Goal: Task Accomplishment & Management: Manage account settings

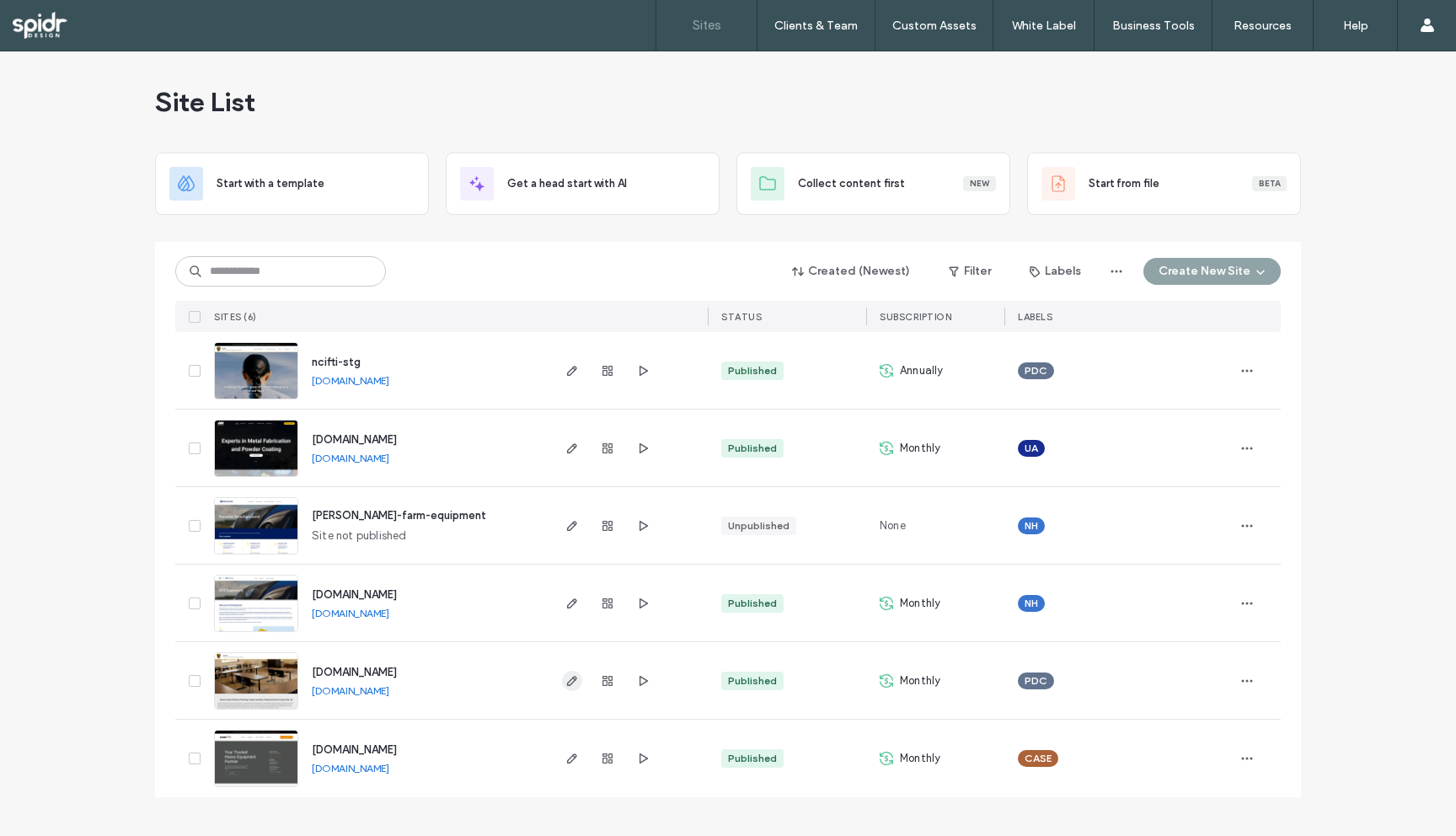
click at [571, 677] on icon "button" at bounding box center [572, 680] width 13 height 13
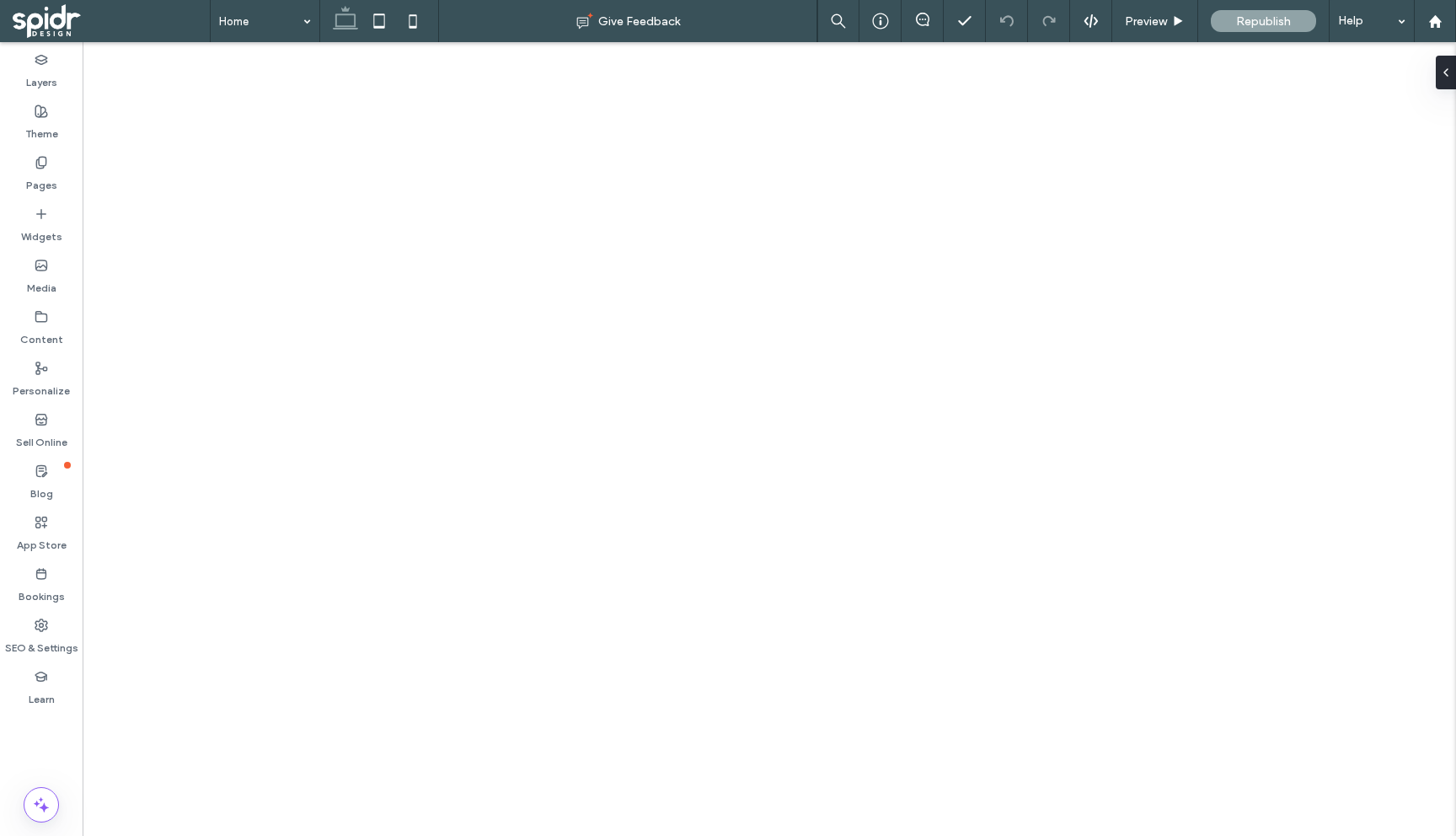
click at [40, 622] on use at bounding box center [41, 624] width 11 height 11
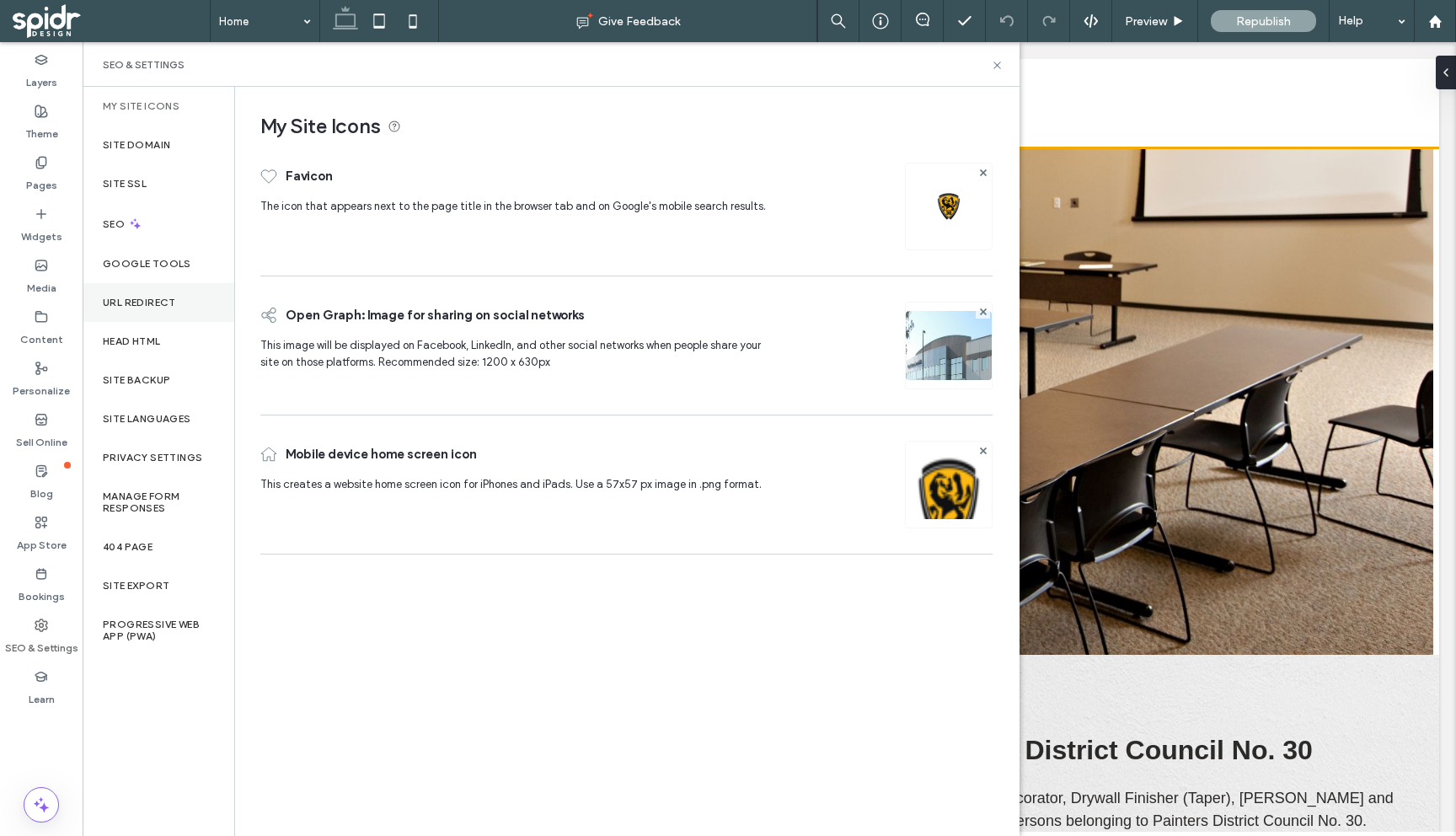
click at [155, 300] on label "URL Redirect" at bounding box center [139, 302] width 73 height 11
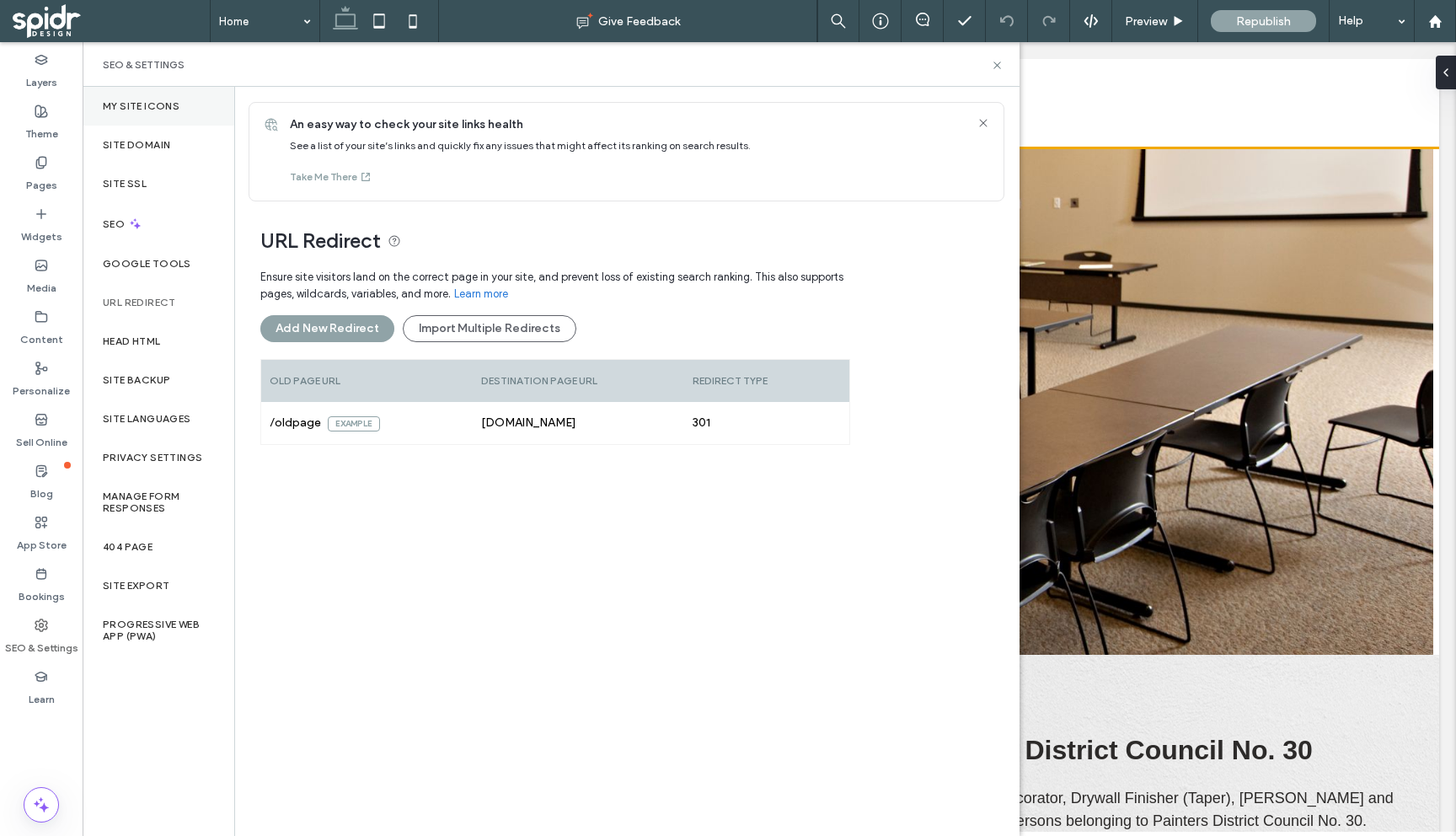
click at [156, 102] on label "My Site Icons" at bounding box center [140, 106] width 77 height 11
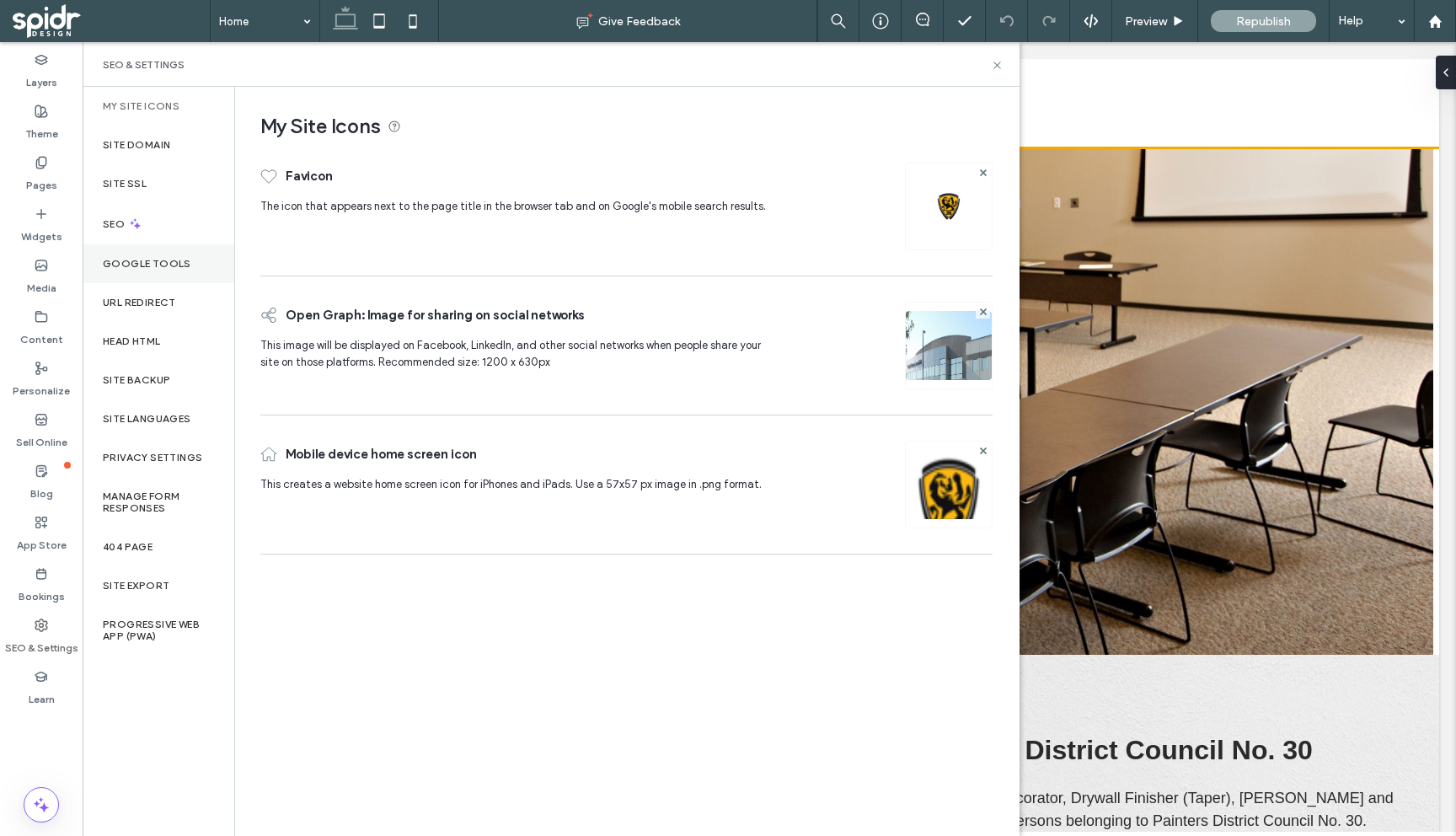
click at [135, 263] on label "Google Tools" at bounding box center [146, 264] width 88 height 11
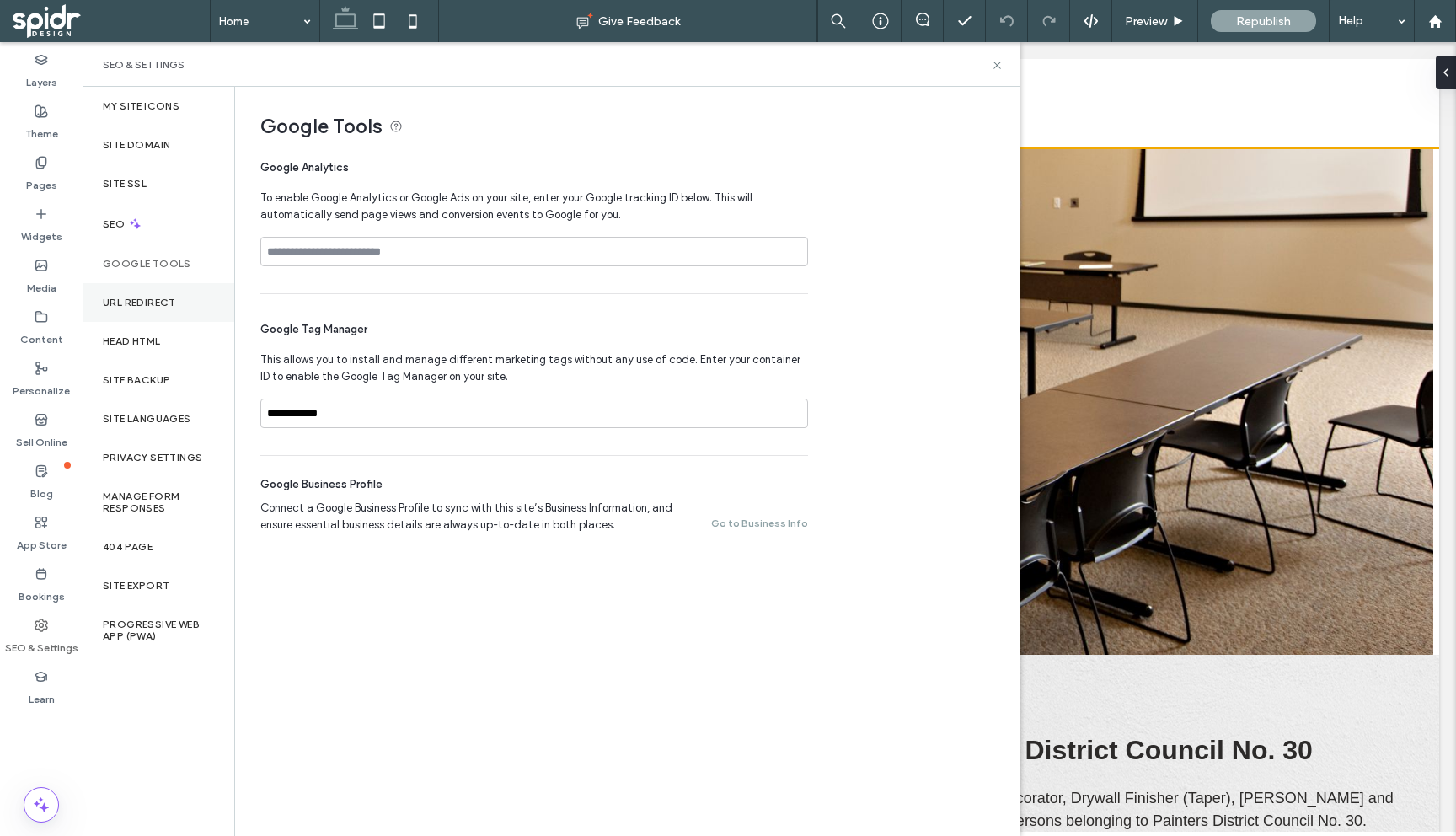
click at [136, 299] on label "URL Redirect" at bounding box center [139, 302] width 73 height 11
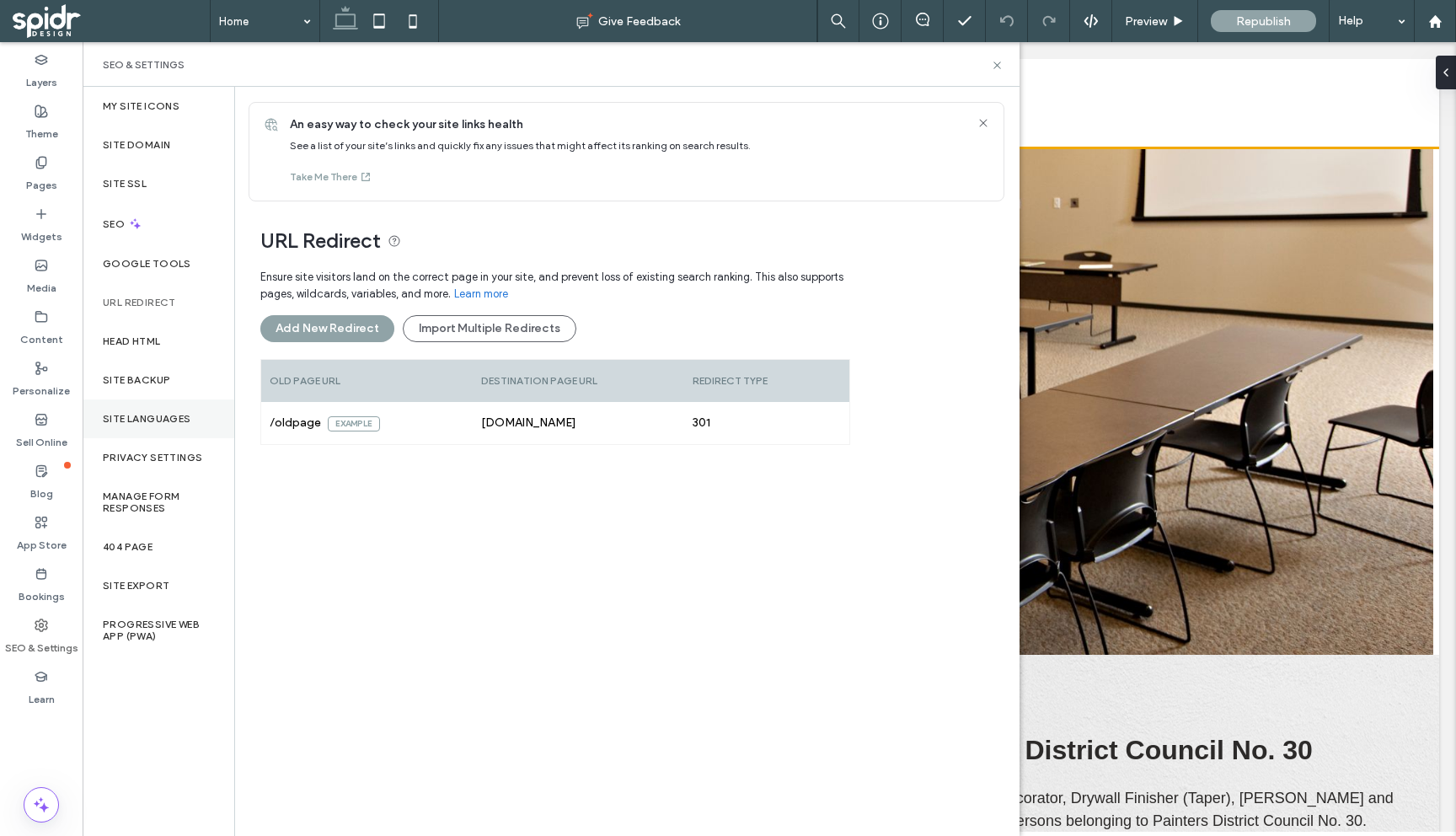
click at [165, 418] on label "Site Languages" at bounding box center [146, 418] width 88 height 11
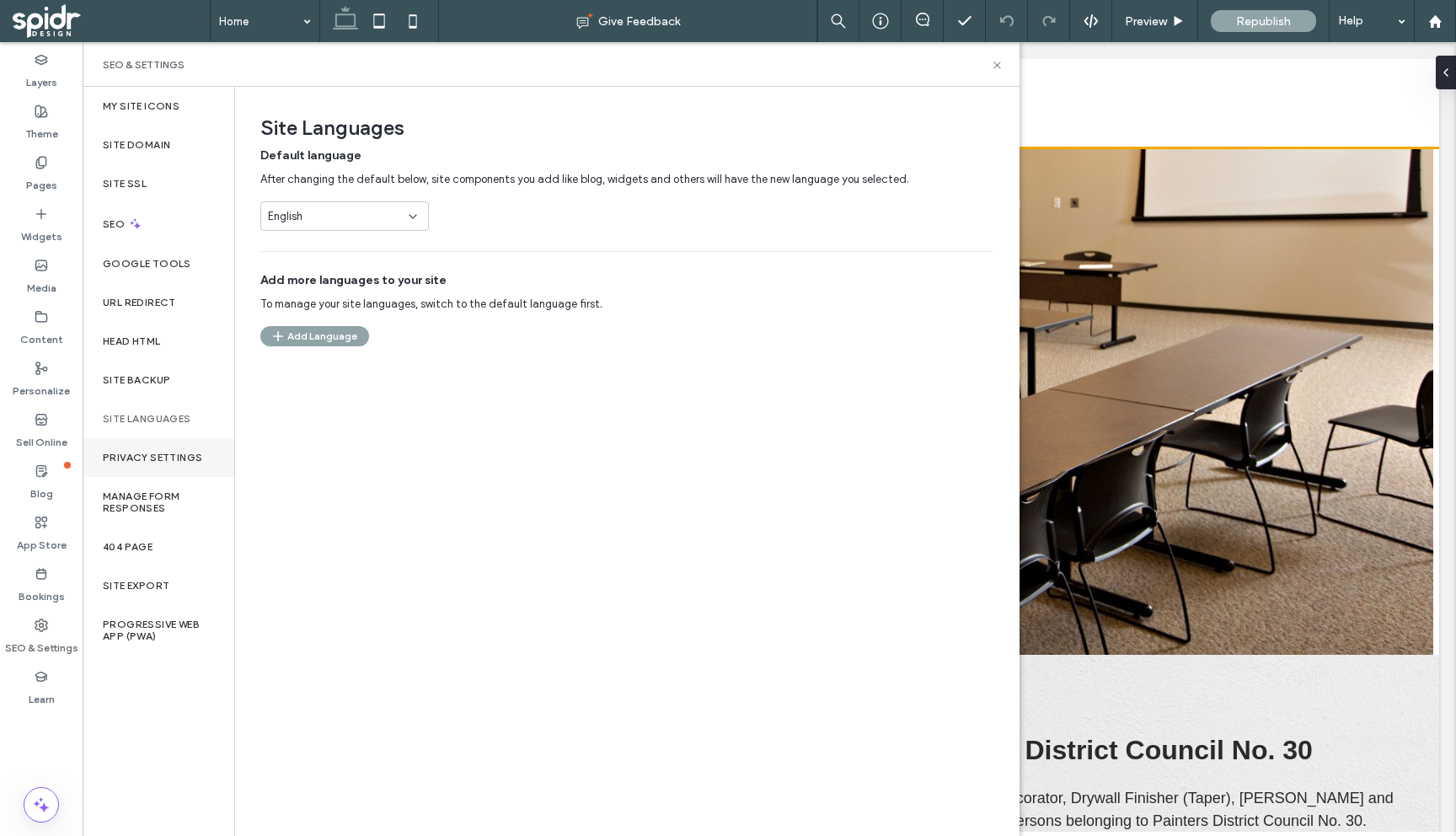
click at [156, 461] on label "Privacy Settings" at bounding box center [152, 457] width 100 height 11
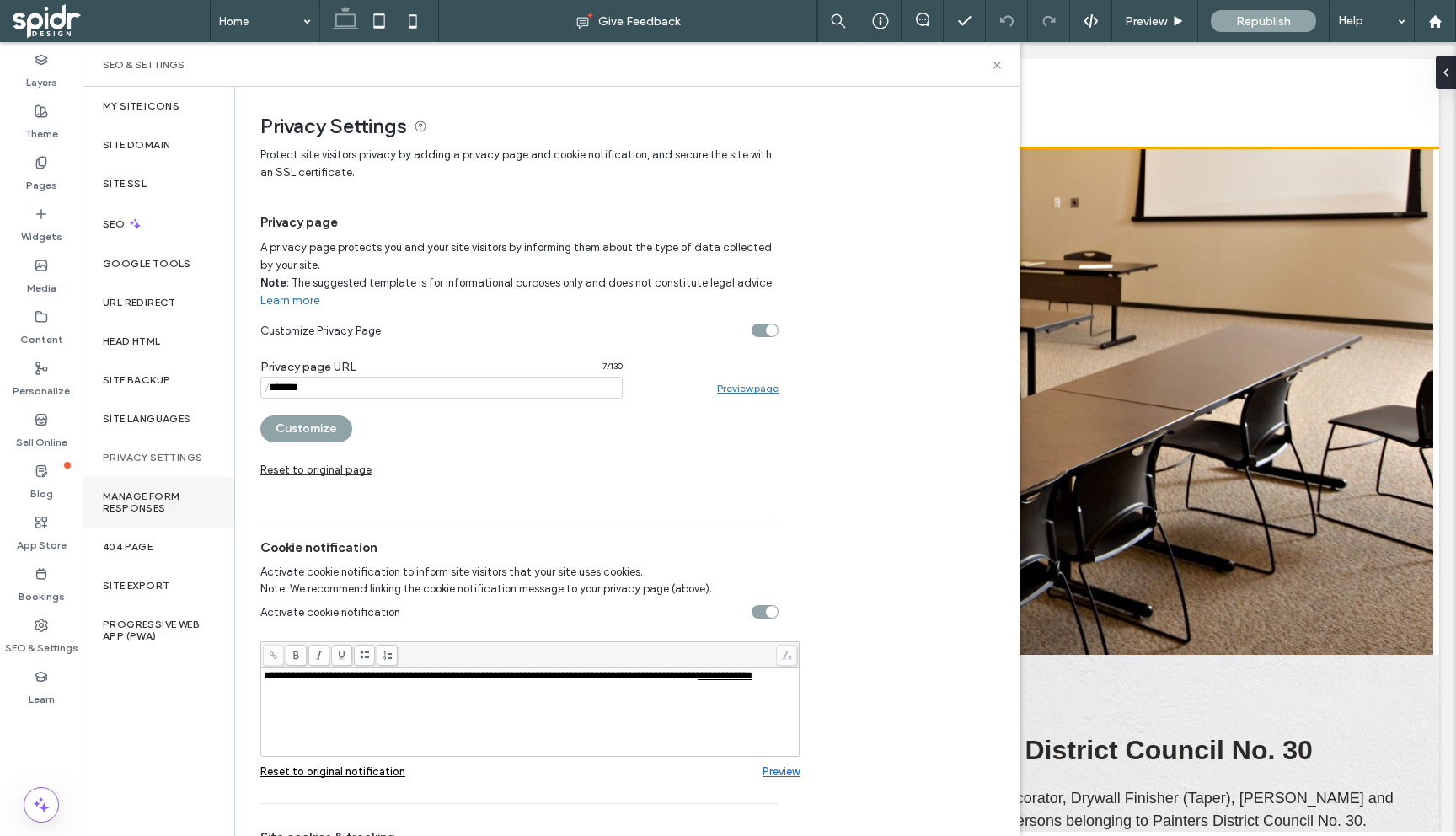
click at [154, 496] on label "Manage Form Responses" at bounding box center [158, 502] width 111 height 24
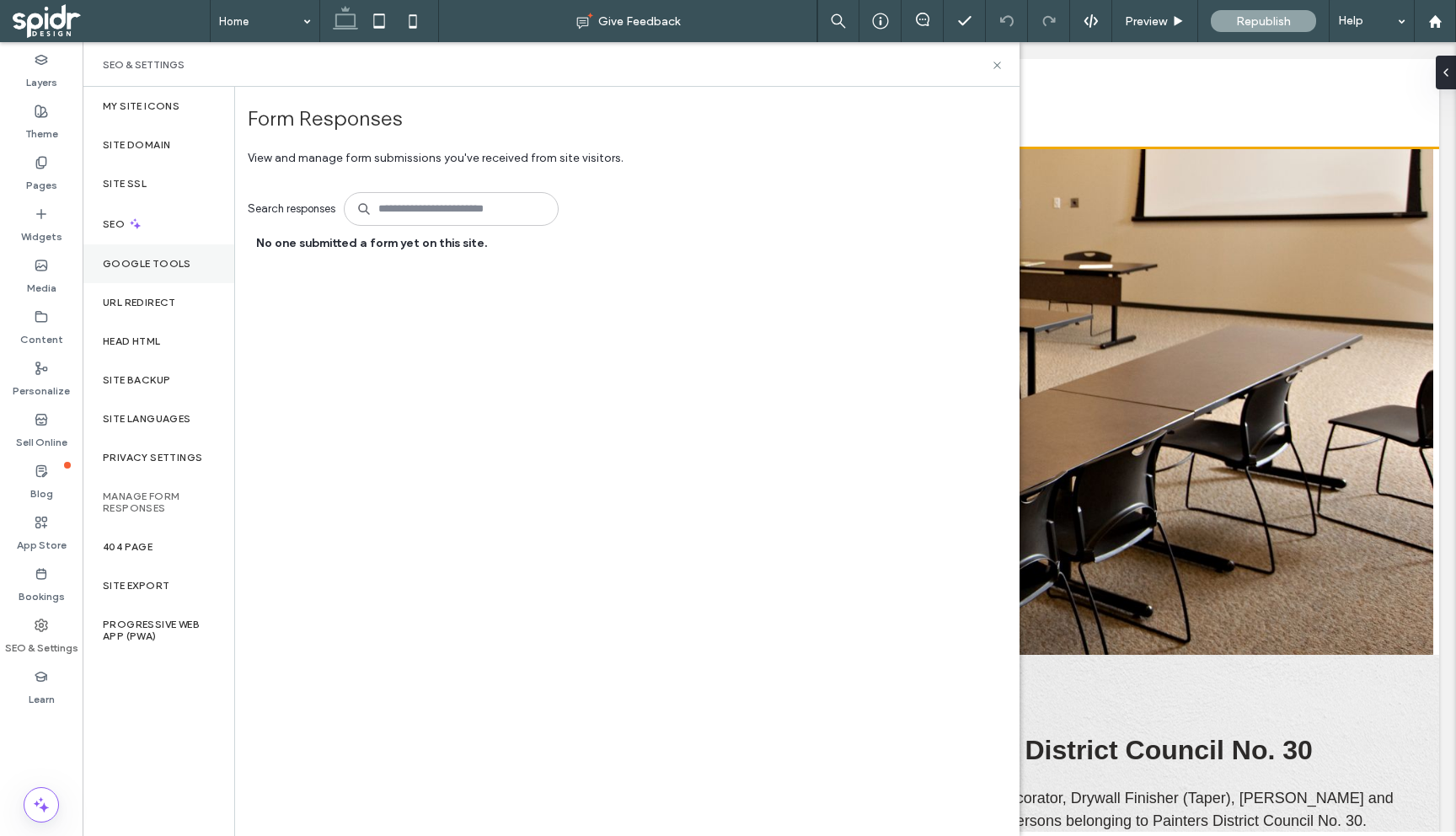
click at [162, 262] on label "Google Tools" at bounding box center [146, 264] width 88 height 11
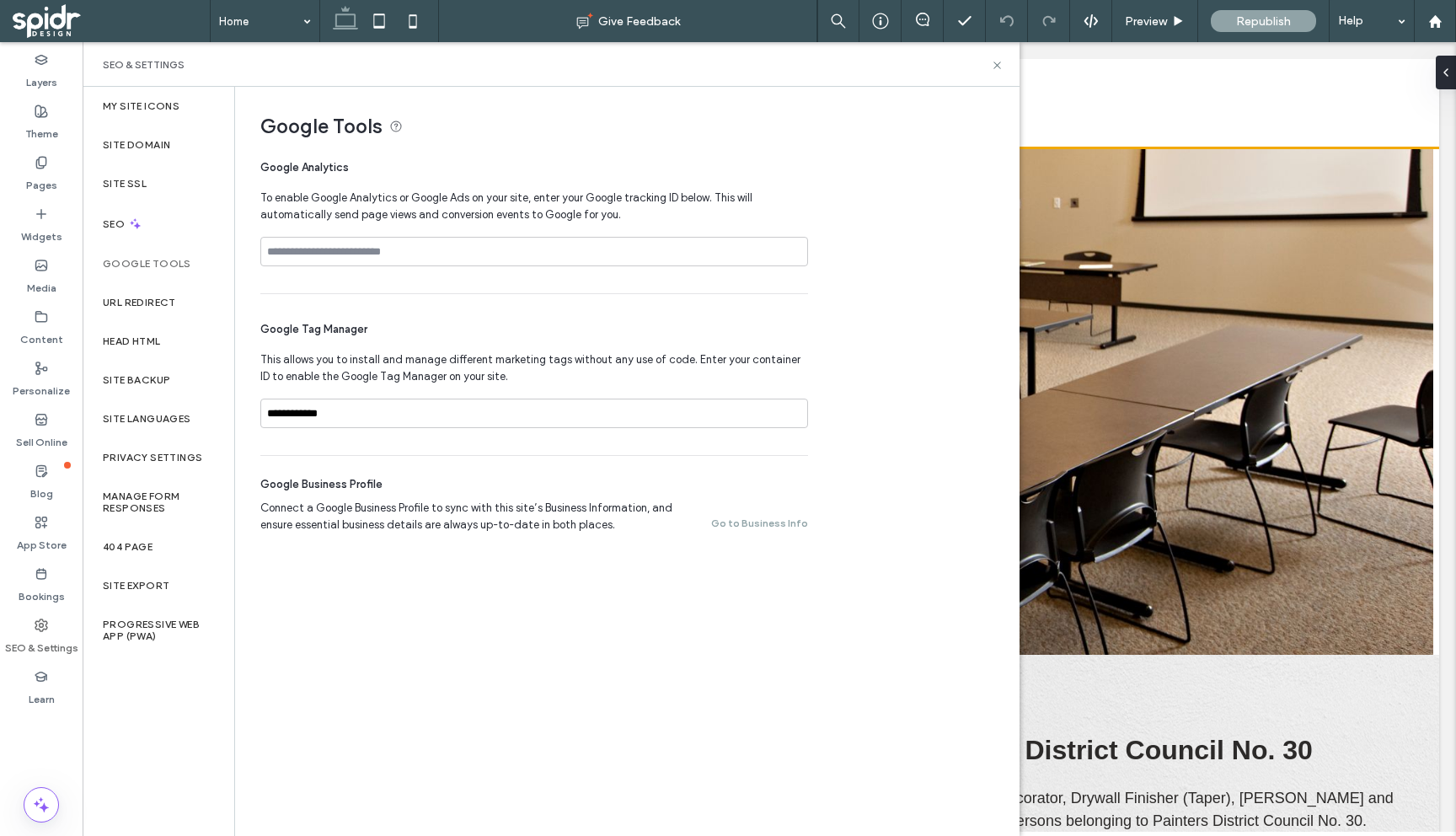
click at [47, 624] on use at bounding box center [41, 624] width 11 height 11
click at [163, 133] on div "Site Domain" at bounding box center [159, 144] width 152 height 39
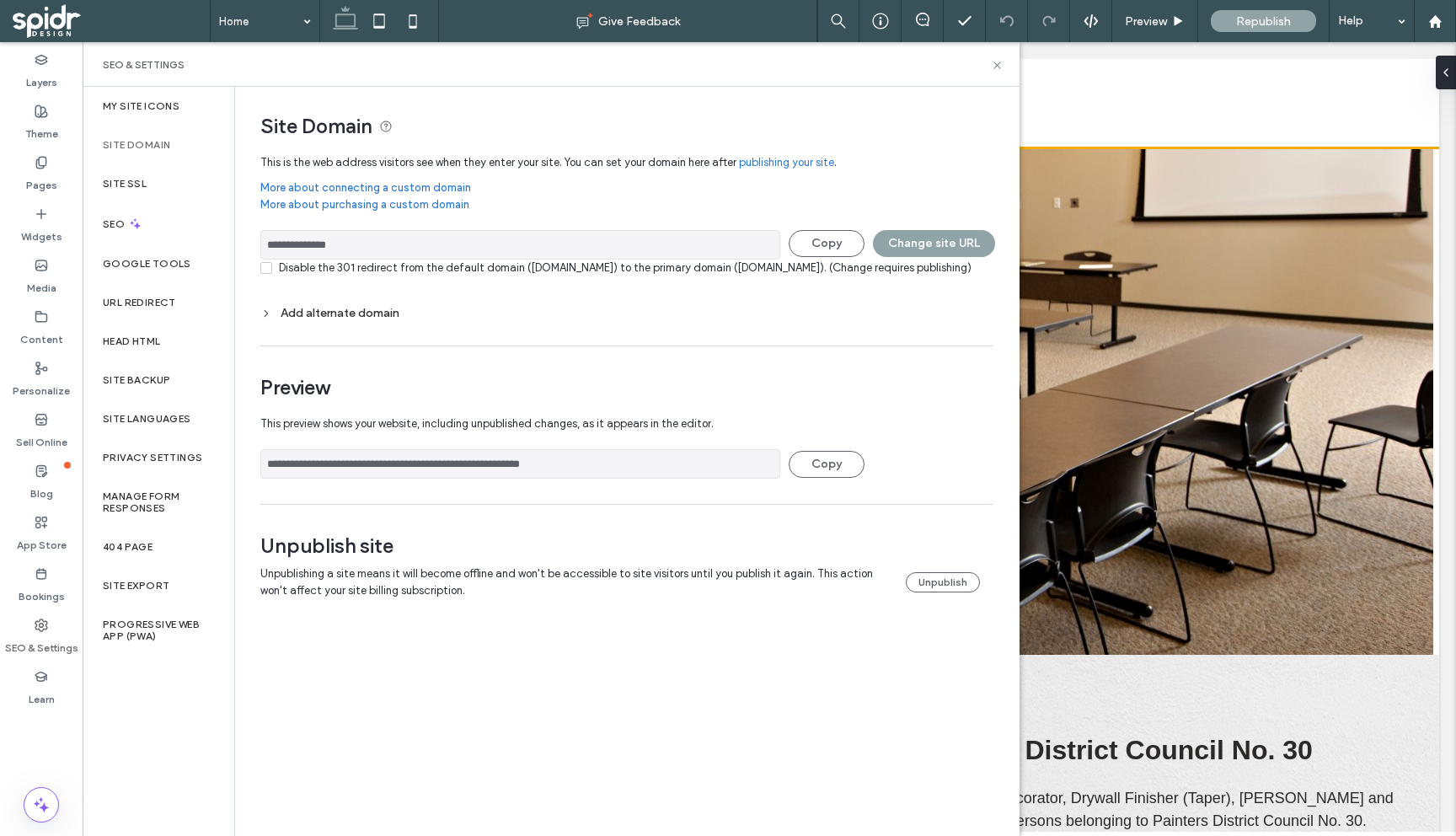
click at [143, 143] on label "Site Domain" at bounding box center [136, 144] width 67 height 11
click at [145, 183] on label "Site SSL" at bounding box center [124, 183] width 44 height 11
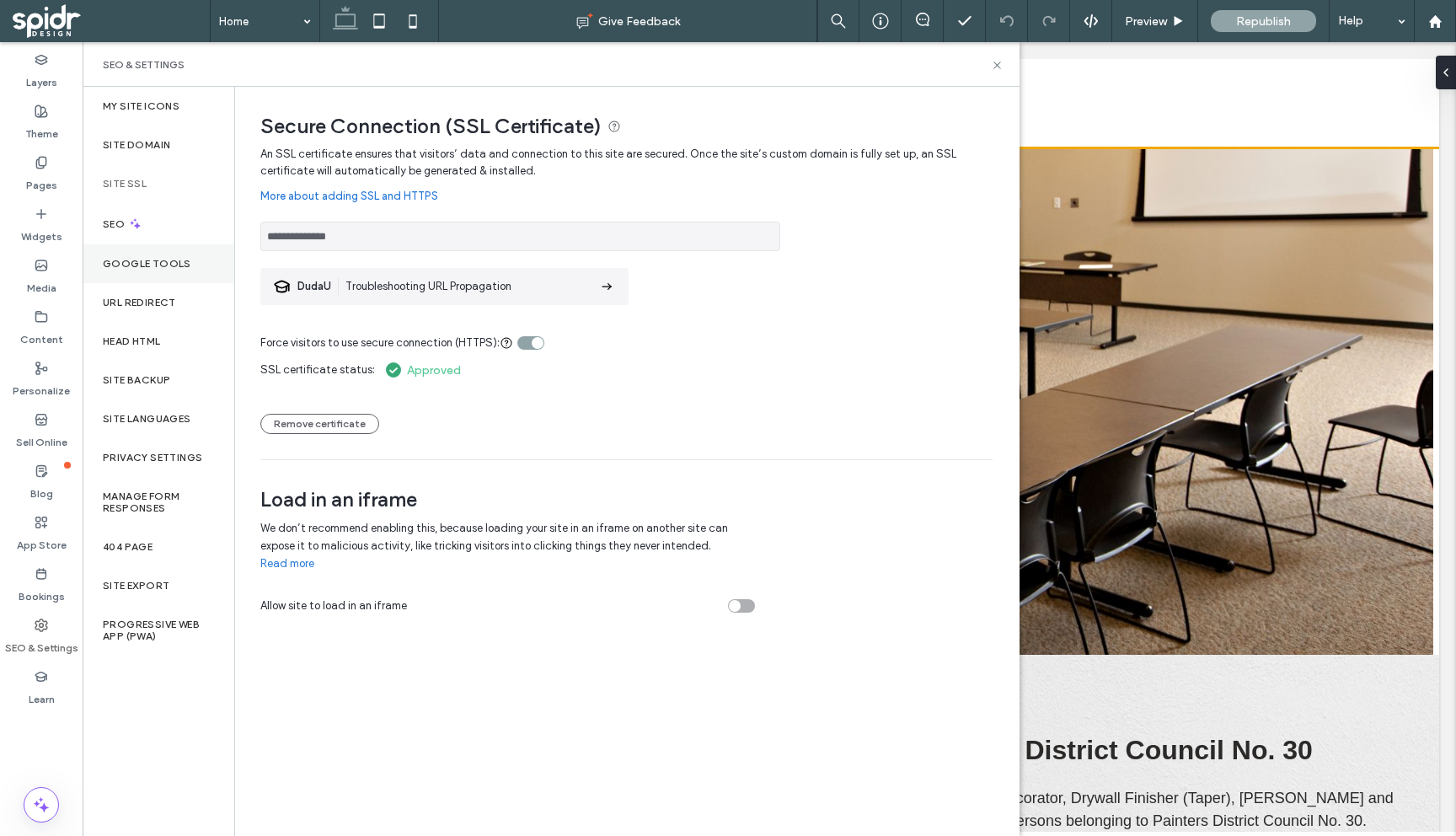
click at [139, 258] on label "Google Tools" at bounding box center [146, 264] width 88 height 11
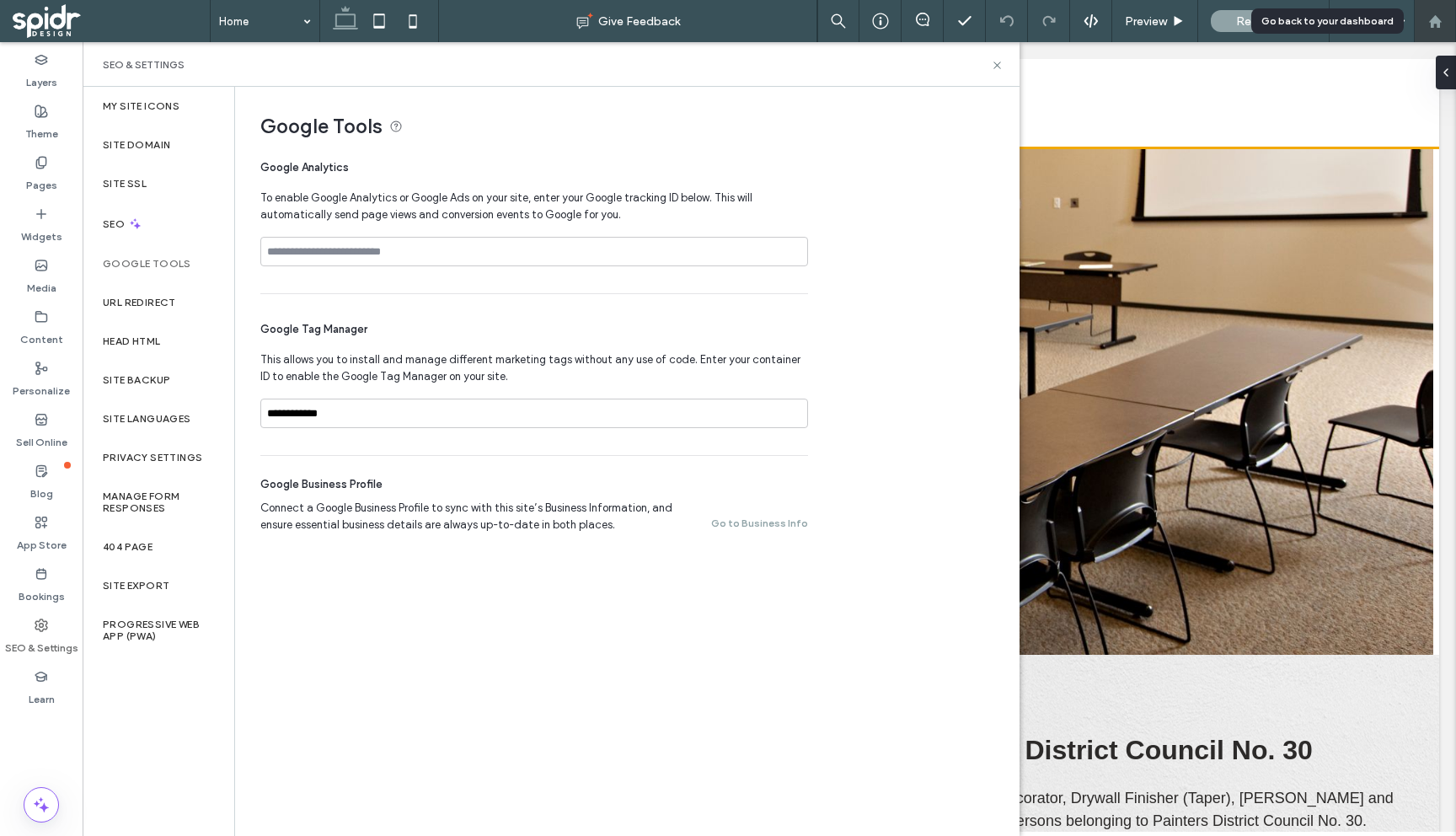
click at [1431, 12] on div at bounding box center [1434, 21] width 42 height 42
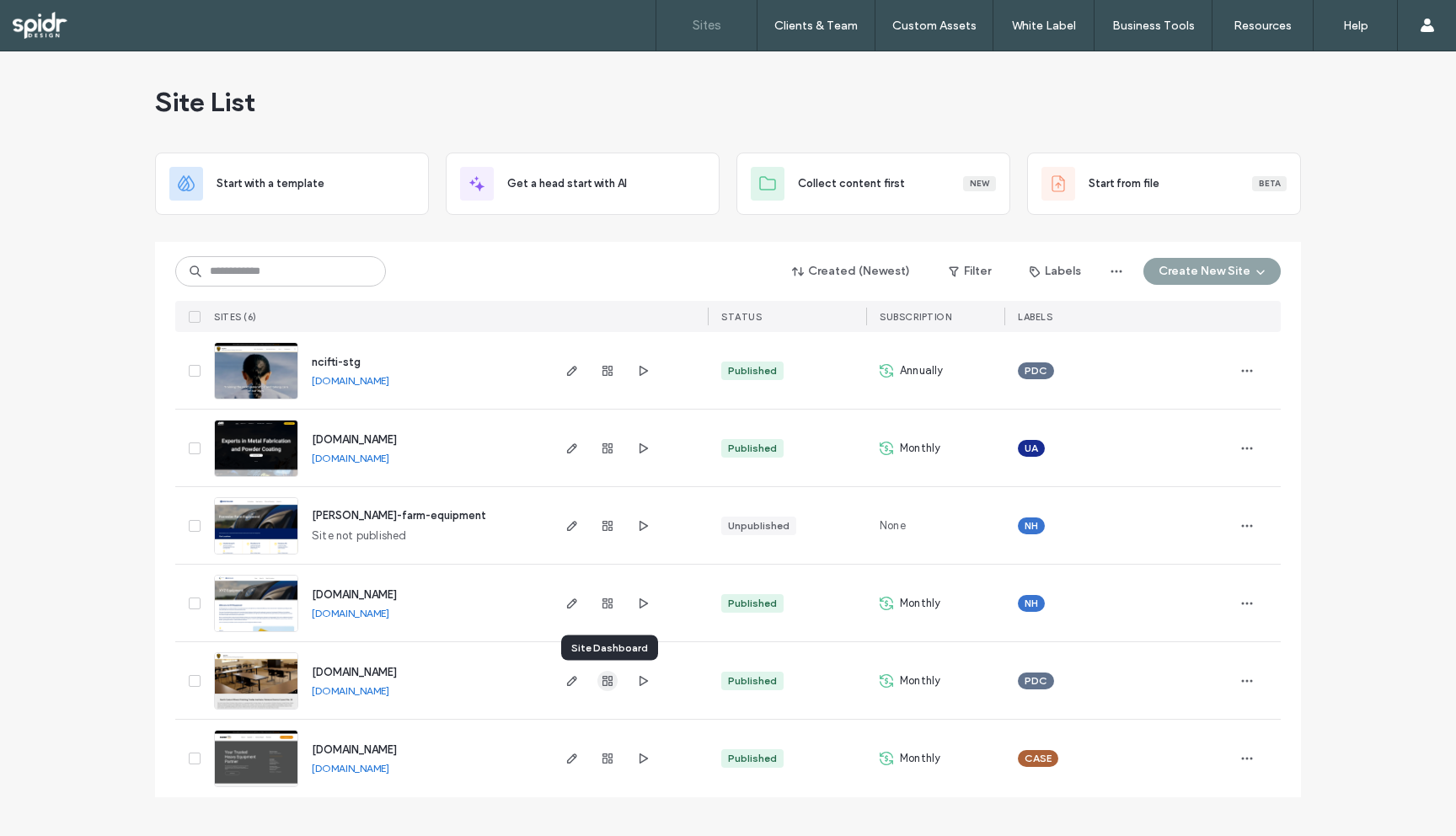
click at [605, 677] on icon "button" at bounding box center [607, 680] width 13 height 13
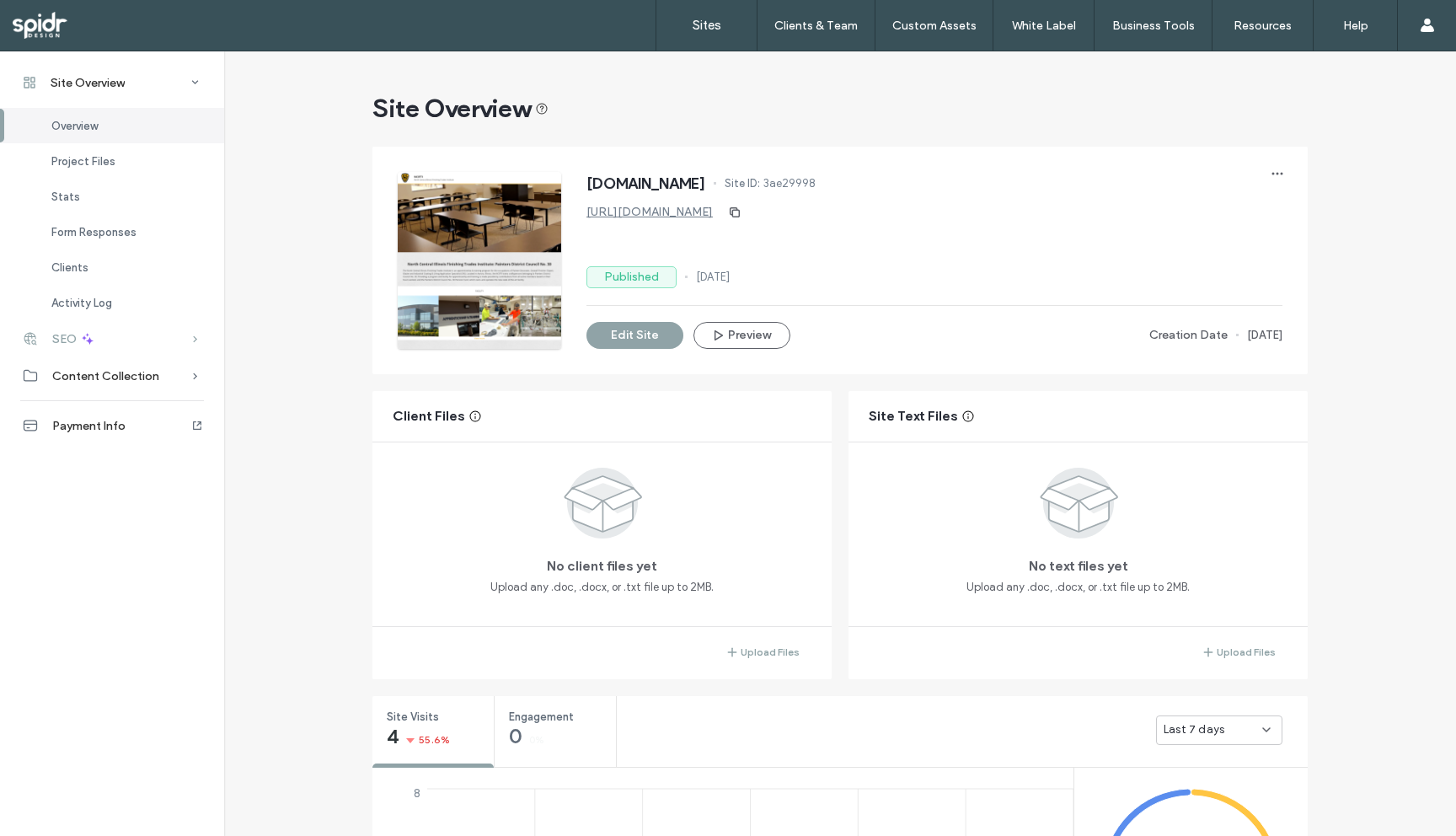
click at [155, 341] on div "SEO" at bounding box center [112, 338] width 224 height 37
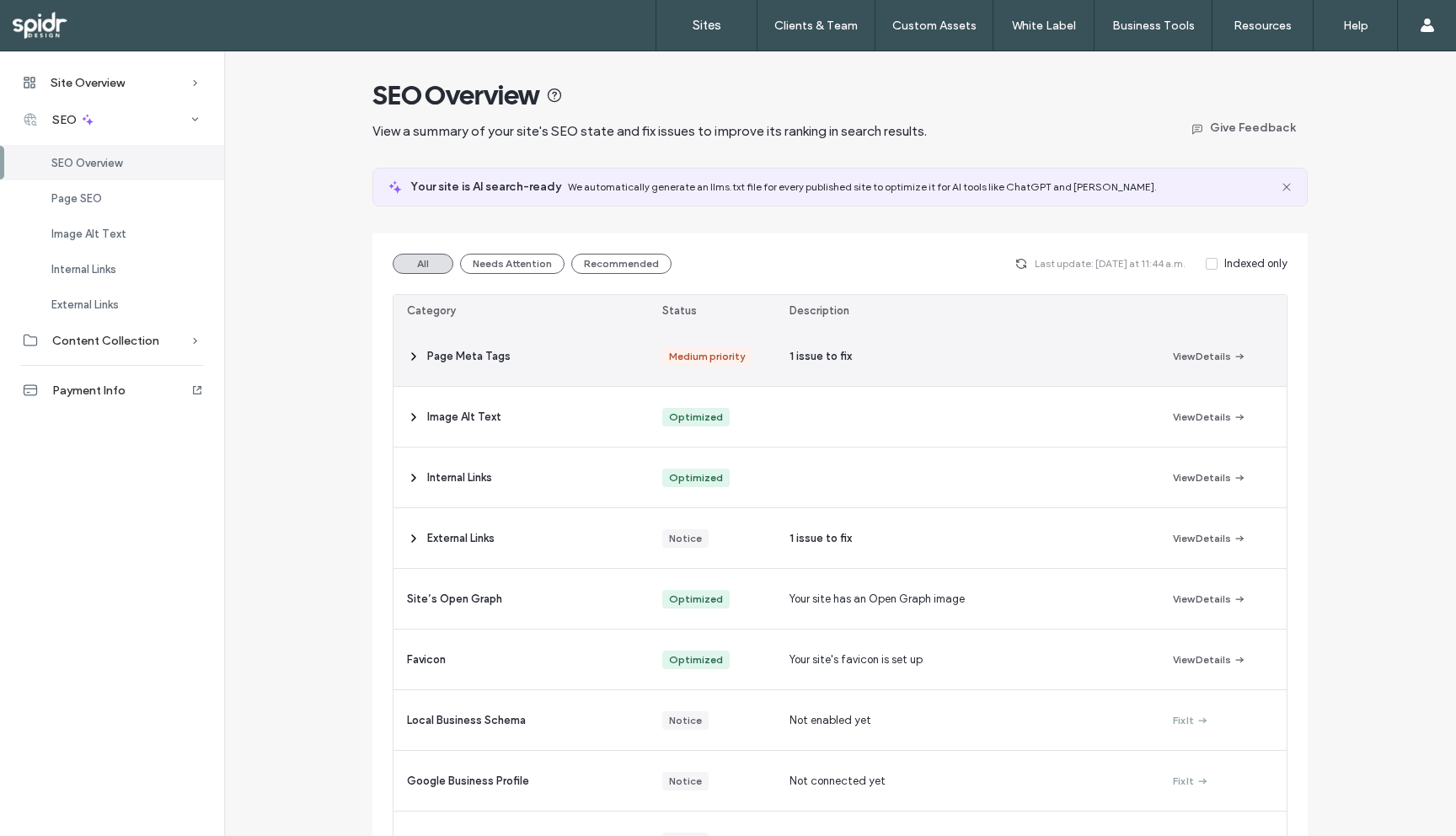
click at [409, 353] on icon at bounding box center [414, 356] width 13 height 13
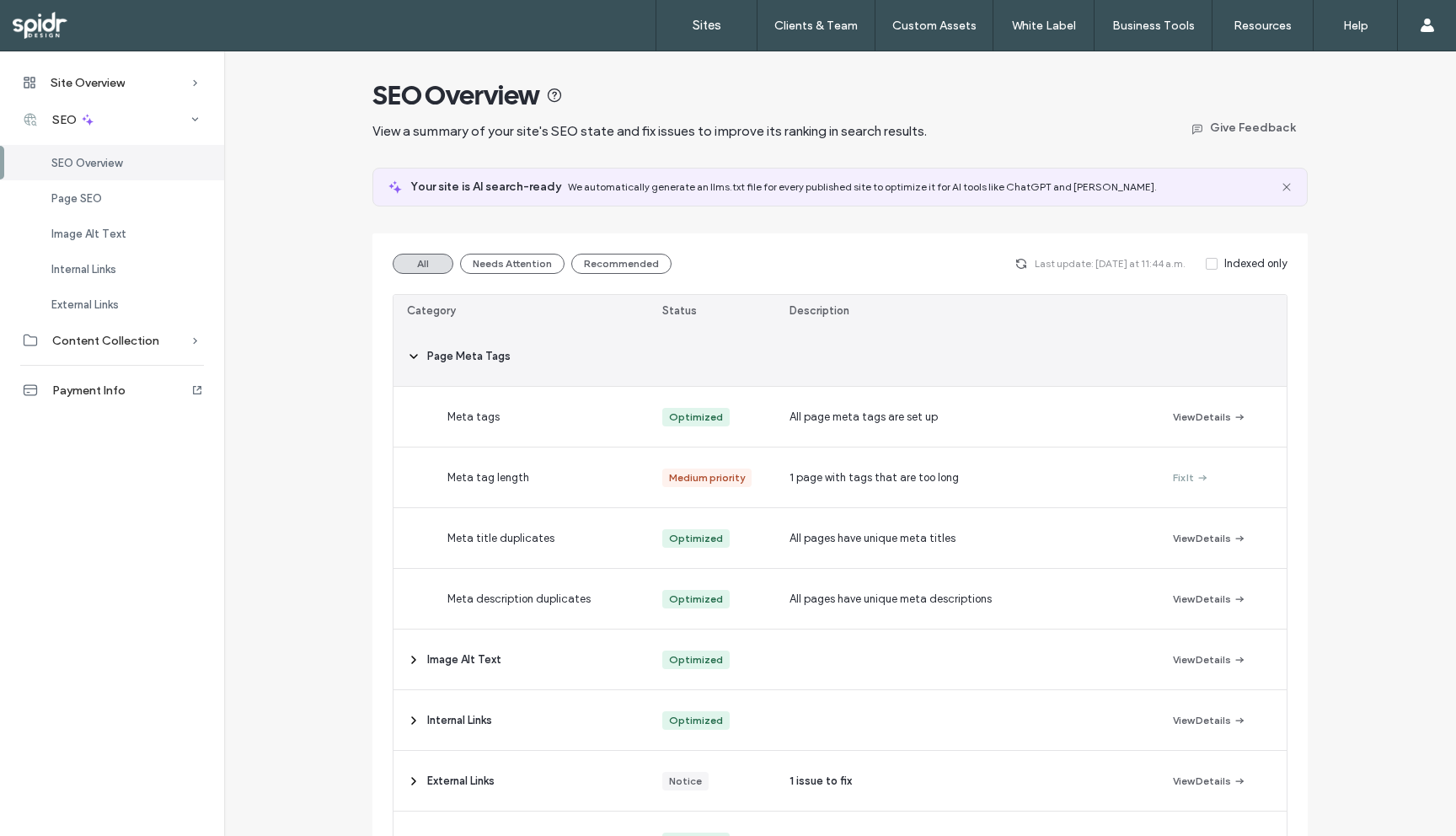
click at [409, 353] on icon at bounding box center [414, 356] width 13 height 13
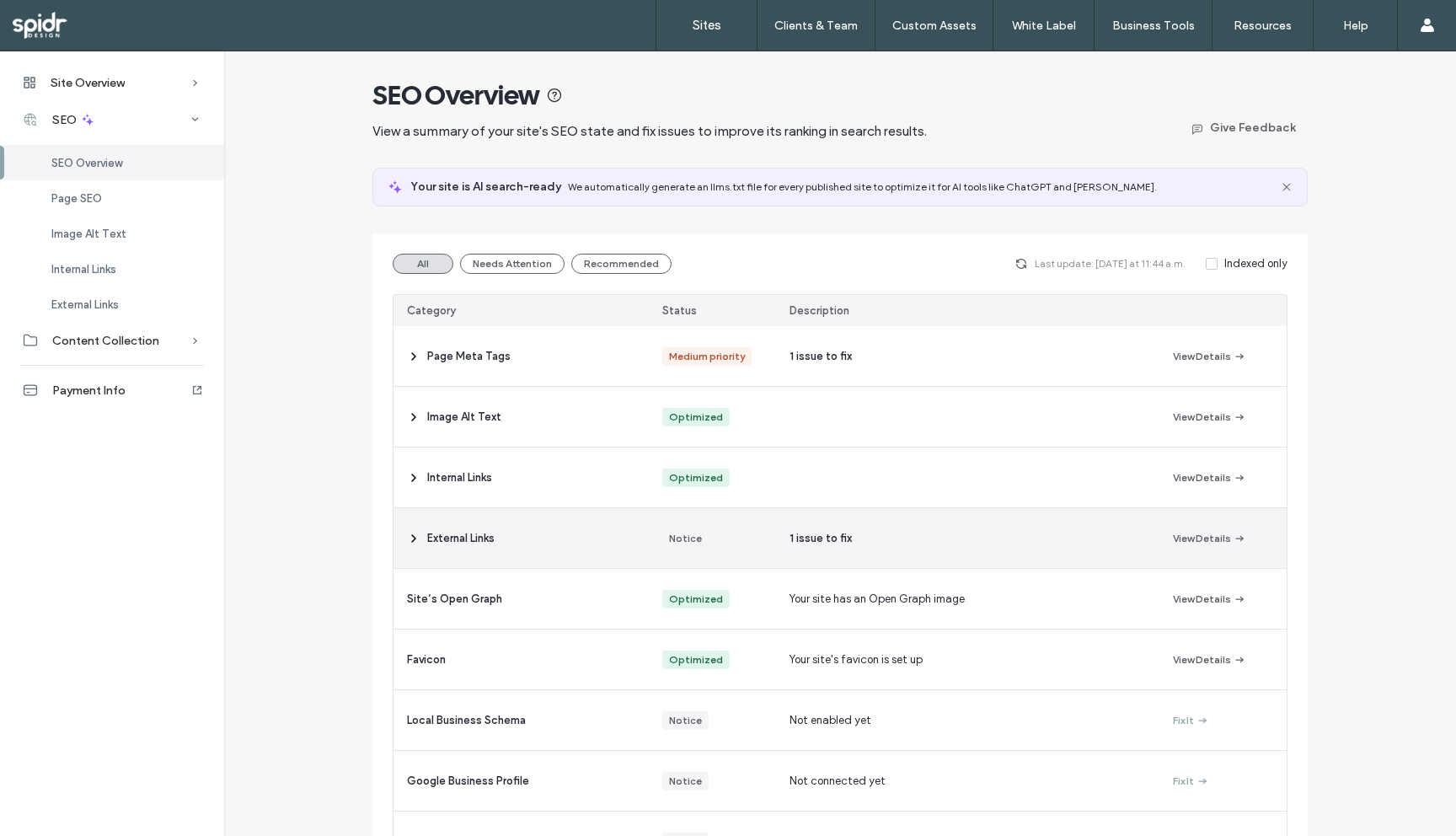
click at [407, 544] on icon at bounding box center [414, 538] width 13 height 13
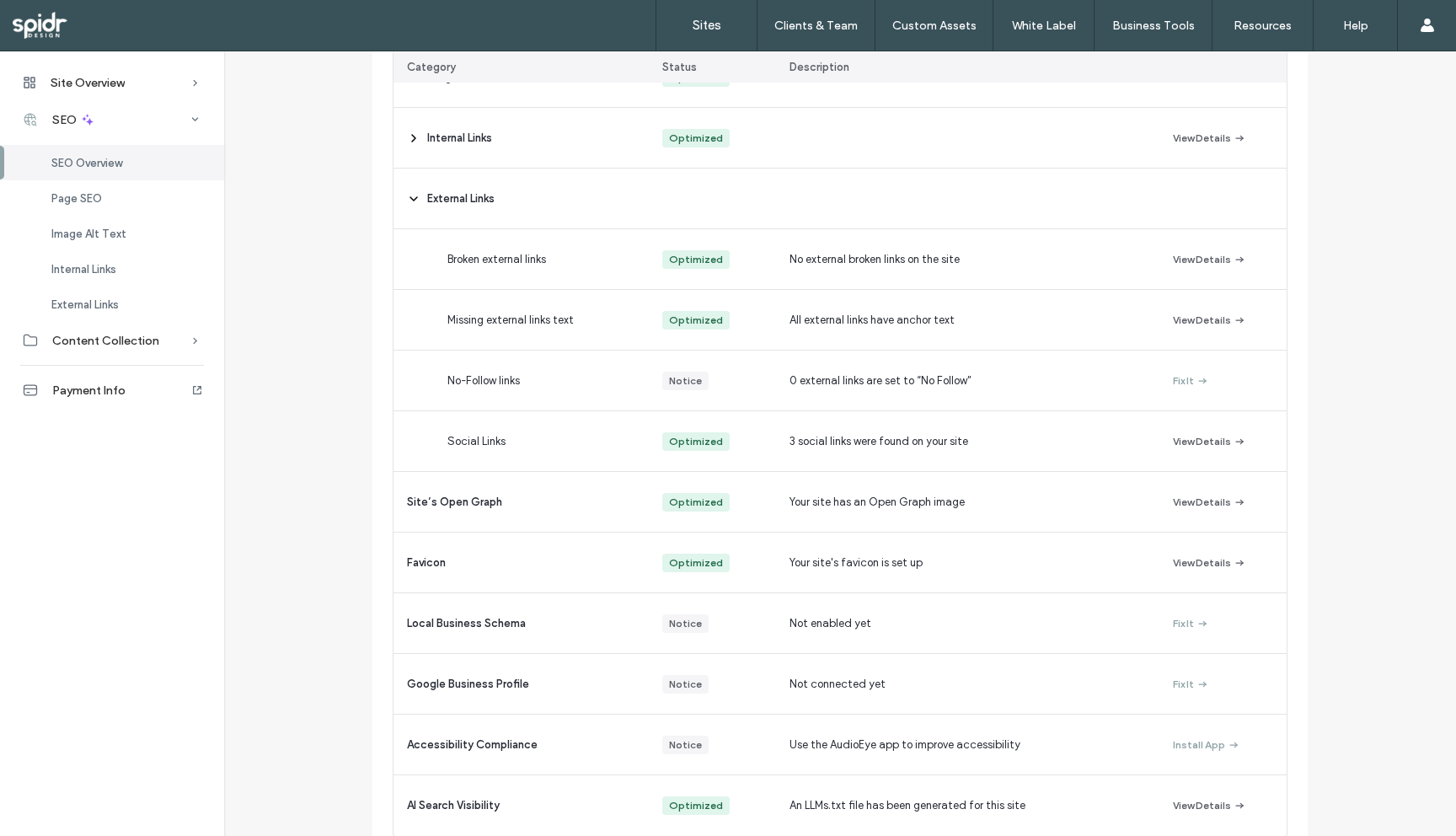
scroll to position [405, 0]
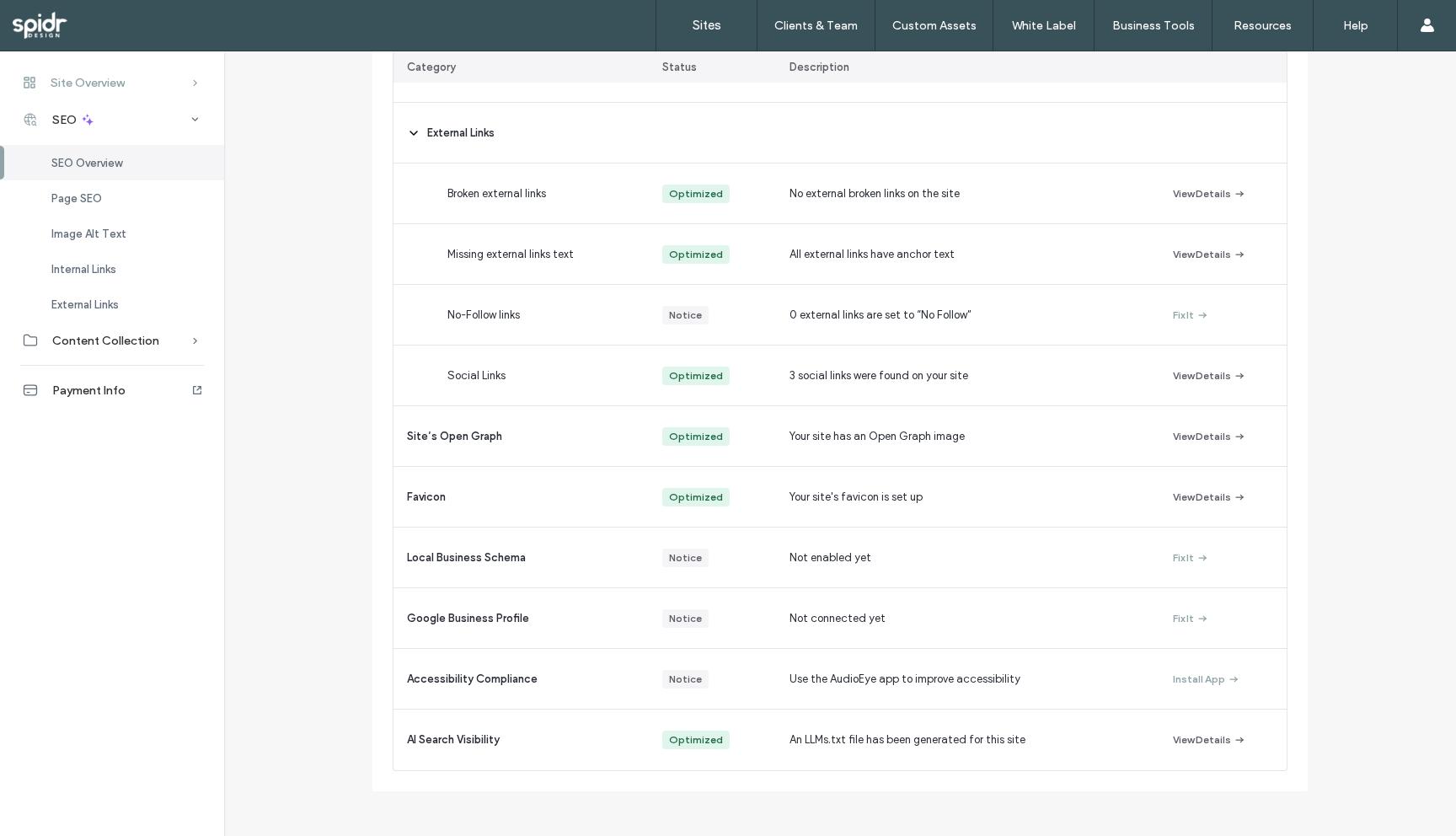
click at [133, 79] on div "Site Overview" at bounding box center [112, 82] width 224 height 37
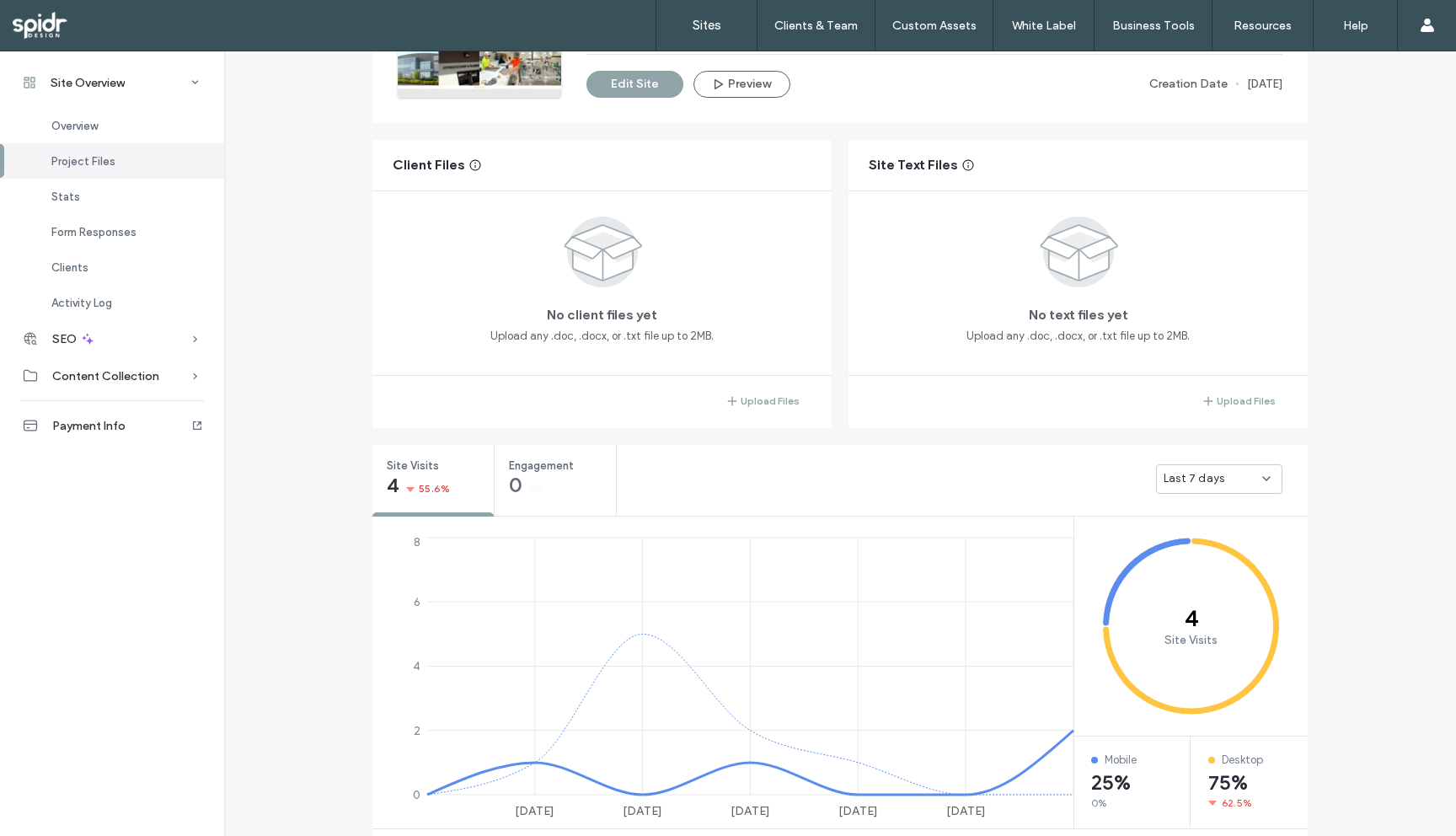
scroll to position [87, 0]
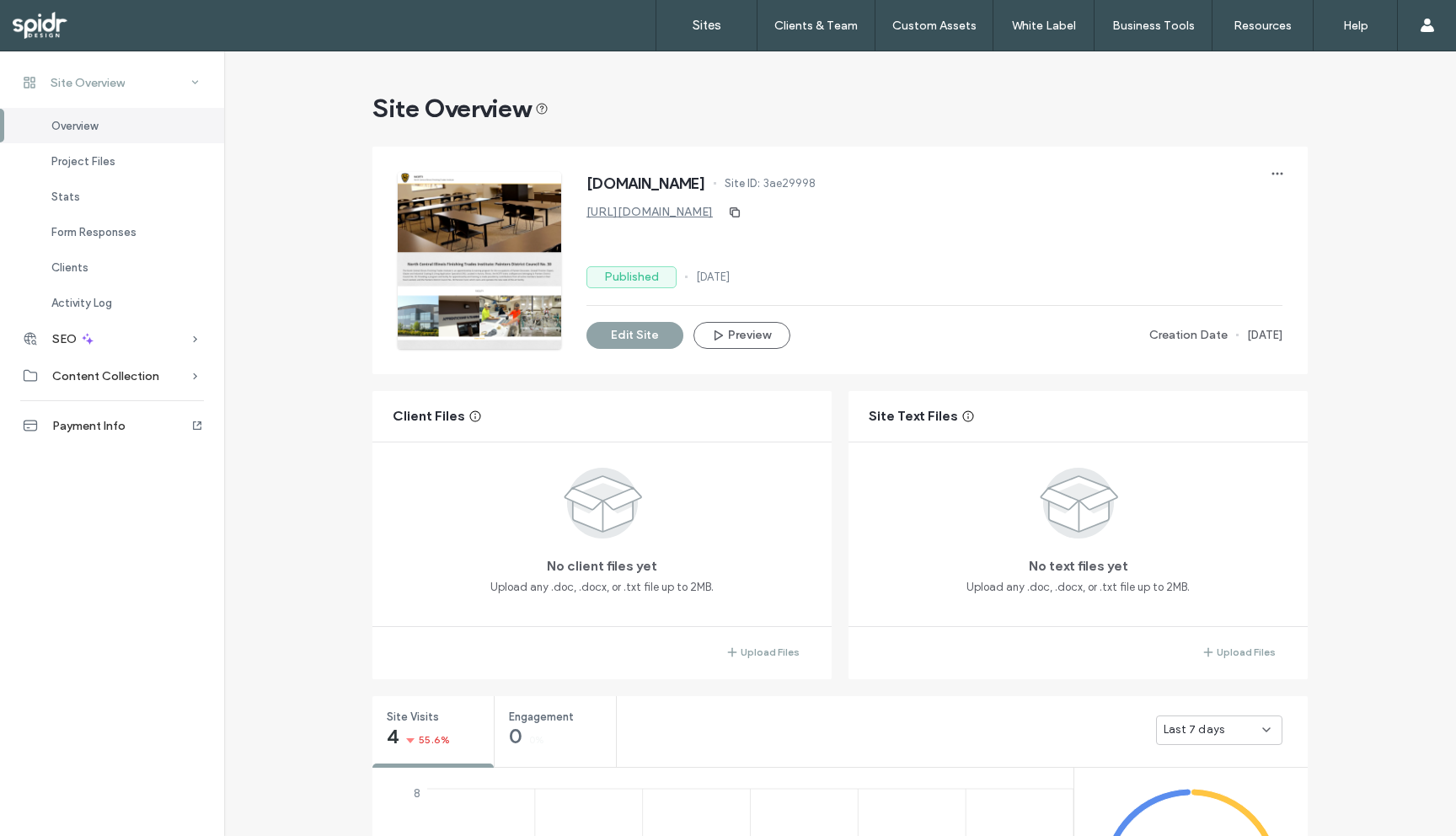
click at [113, 83] on span "Site Overview" at bounding box center [87, 83] width 74 height 14
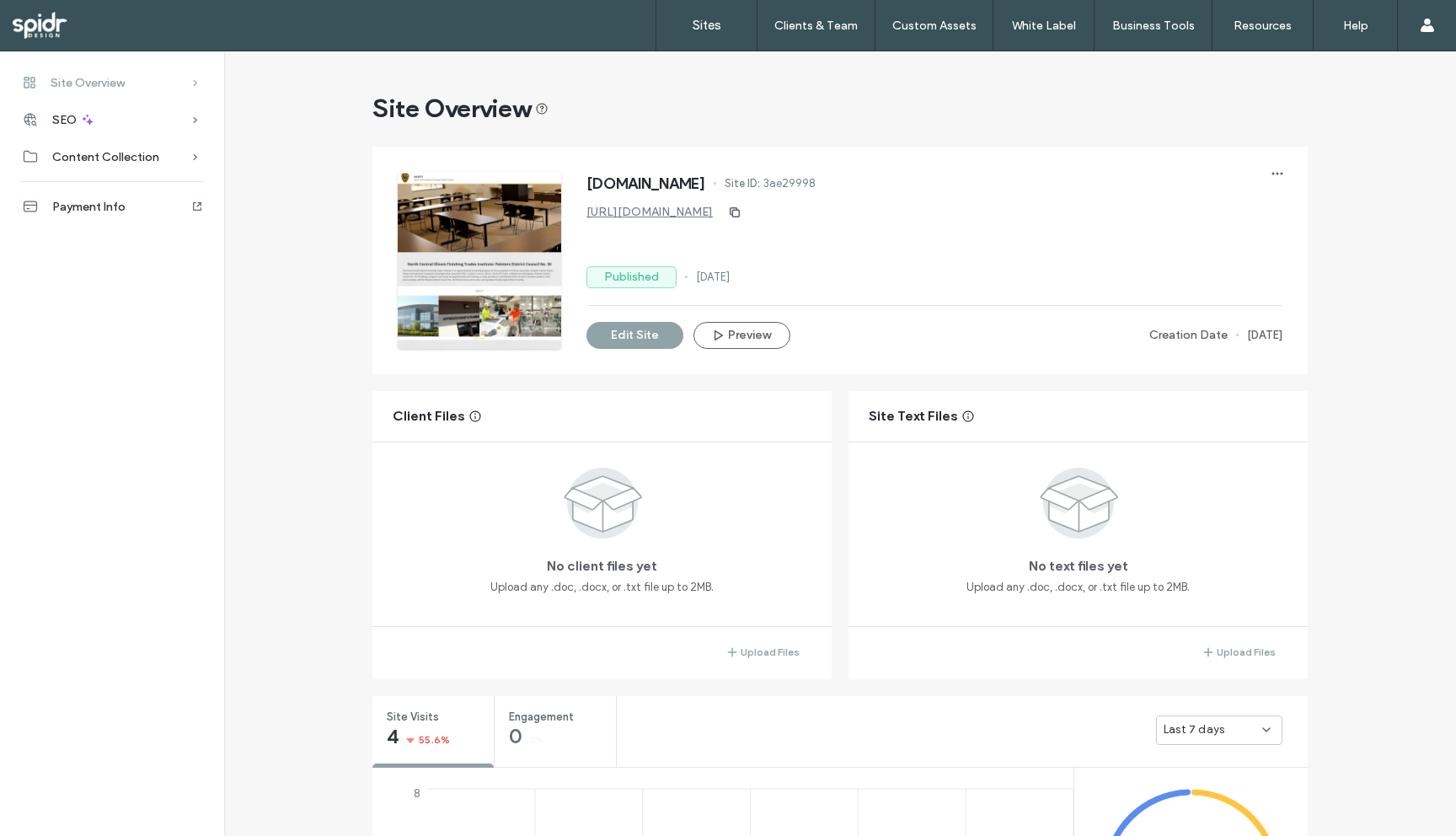
click at [113, 83] on span "Site Overview" at bounding box center [87, 83] width 74 height 14
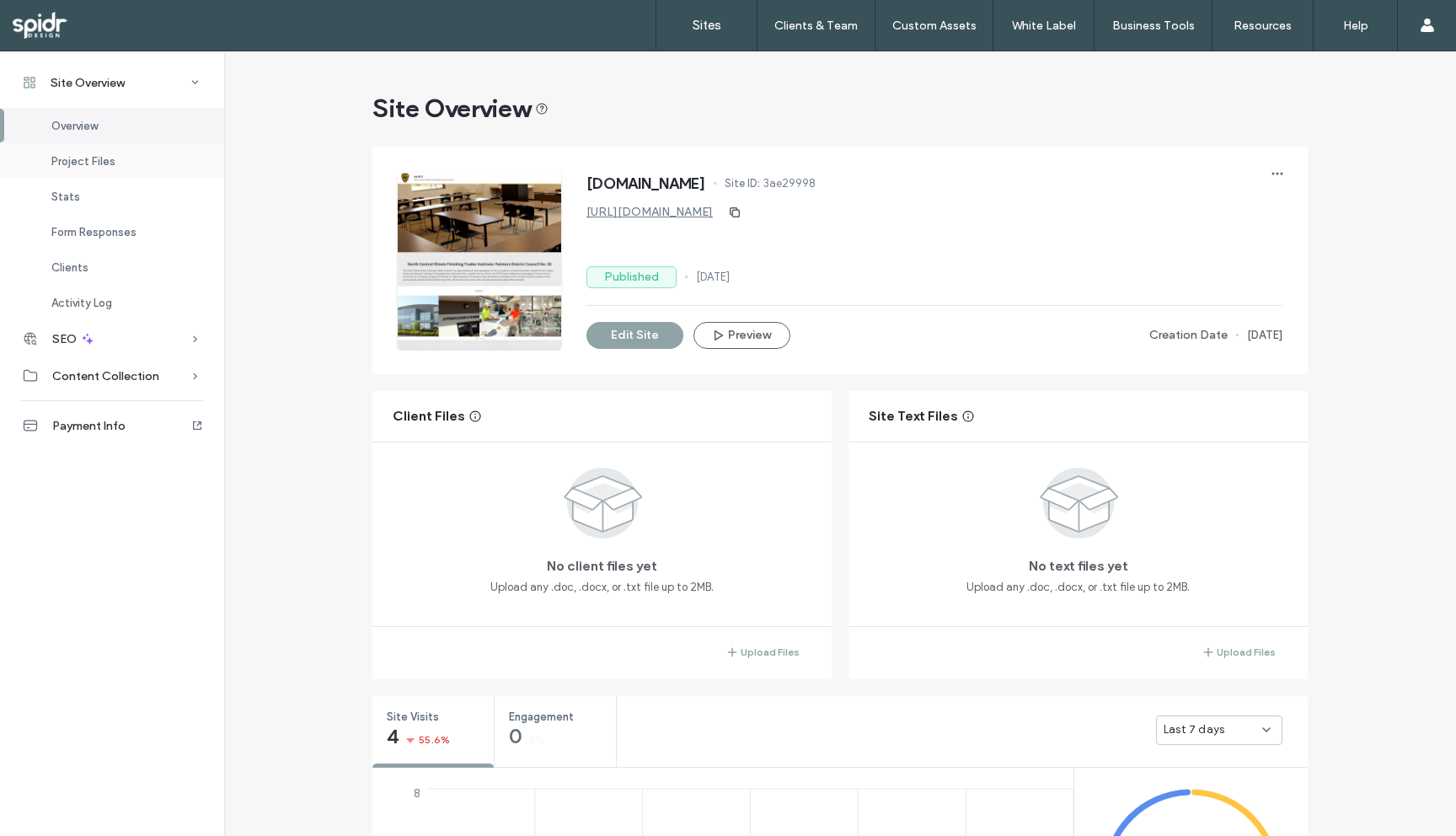
click at [109, 161] on span "Project Files" at bounding box center [83, 160] width 64 height 12
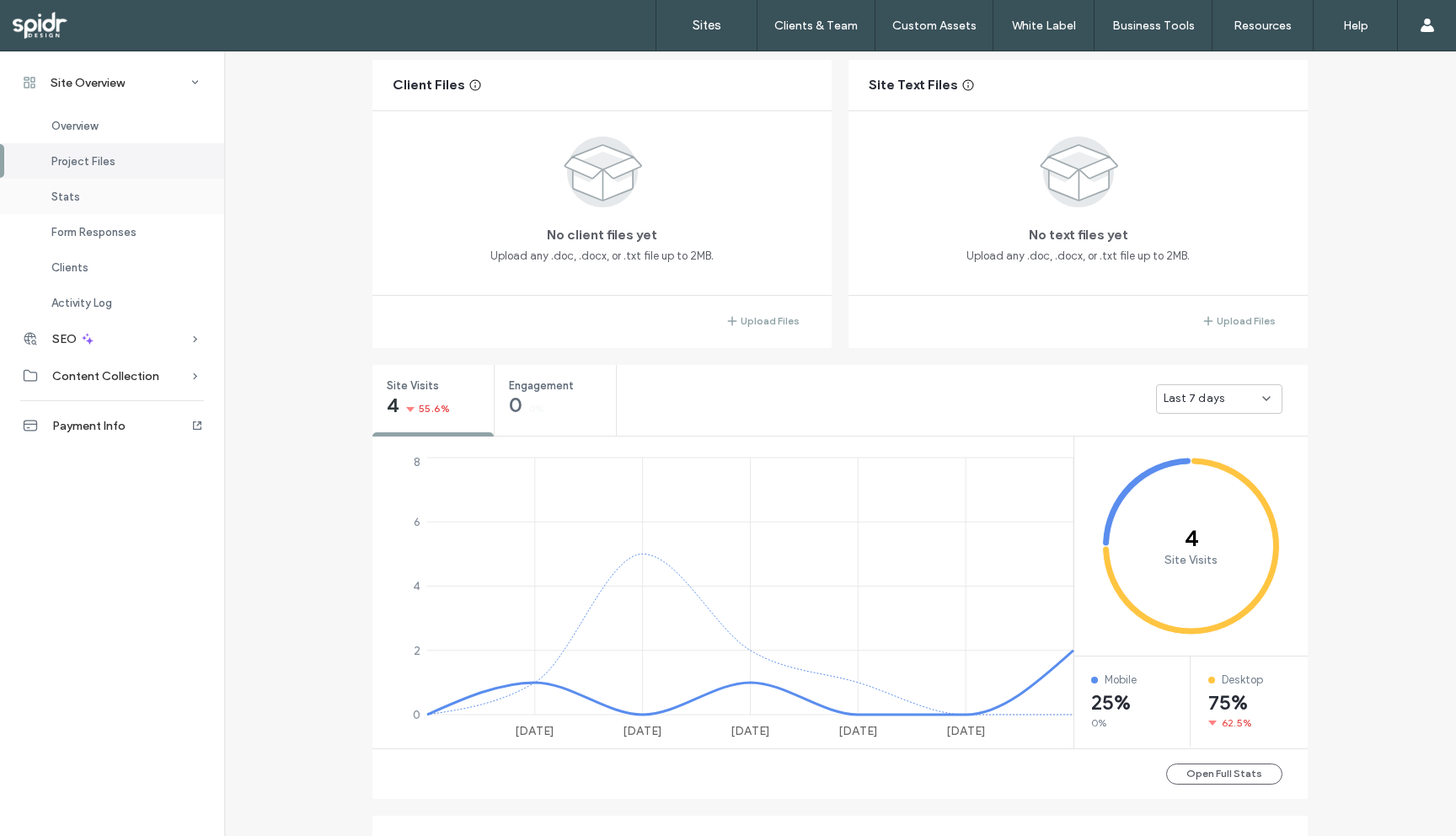
click at [95, 194] on div "Stats" at bounding box center [112, 195] width 224 height 35
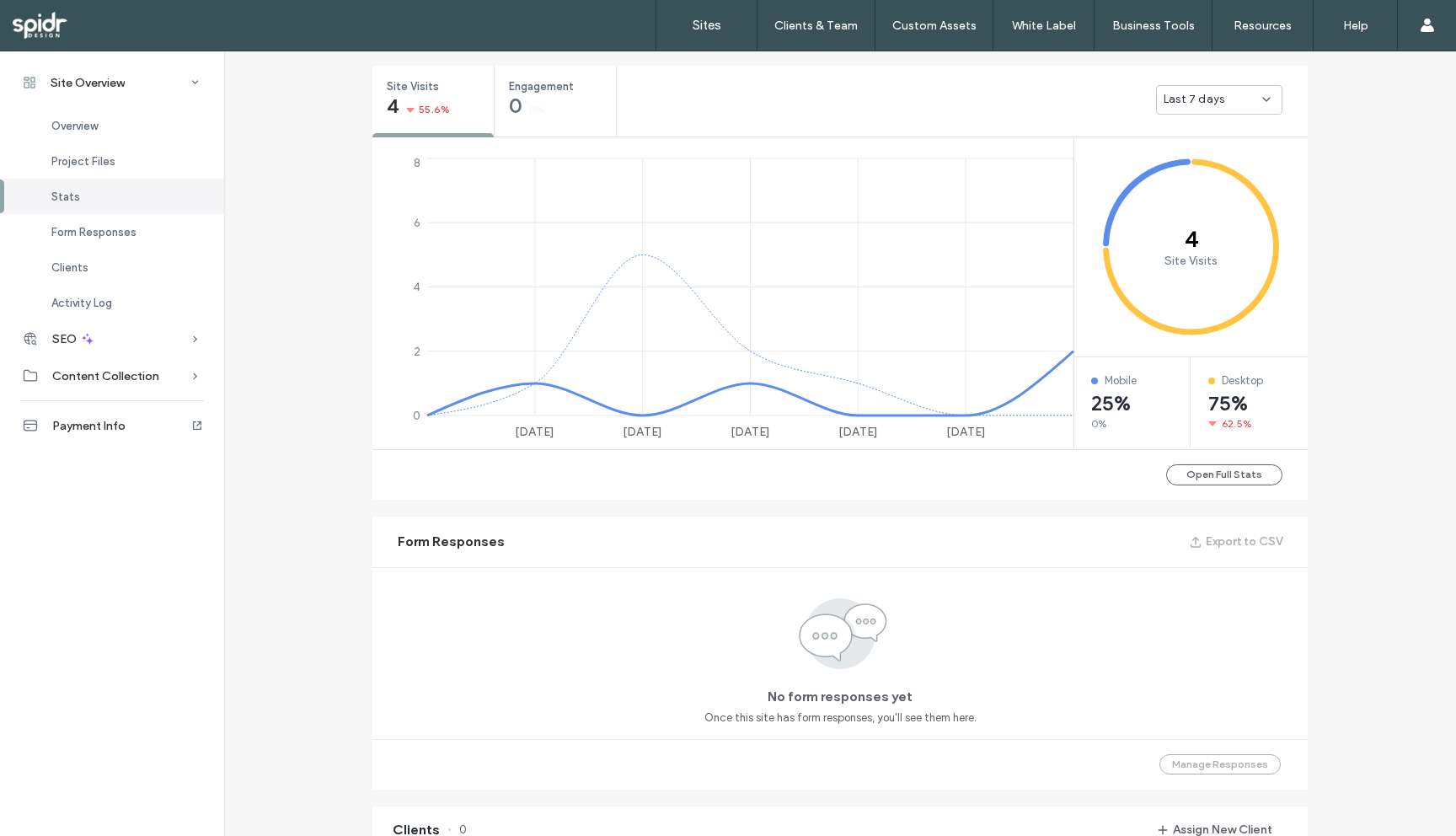
scroll to position [636, 0]
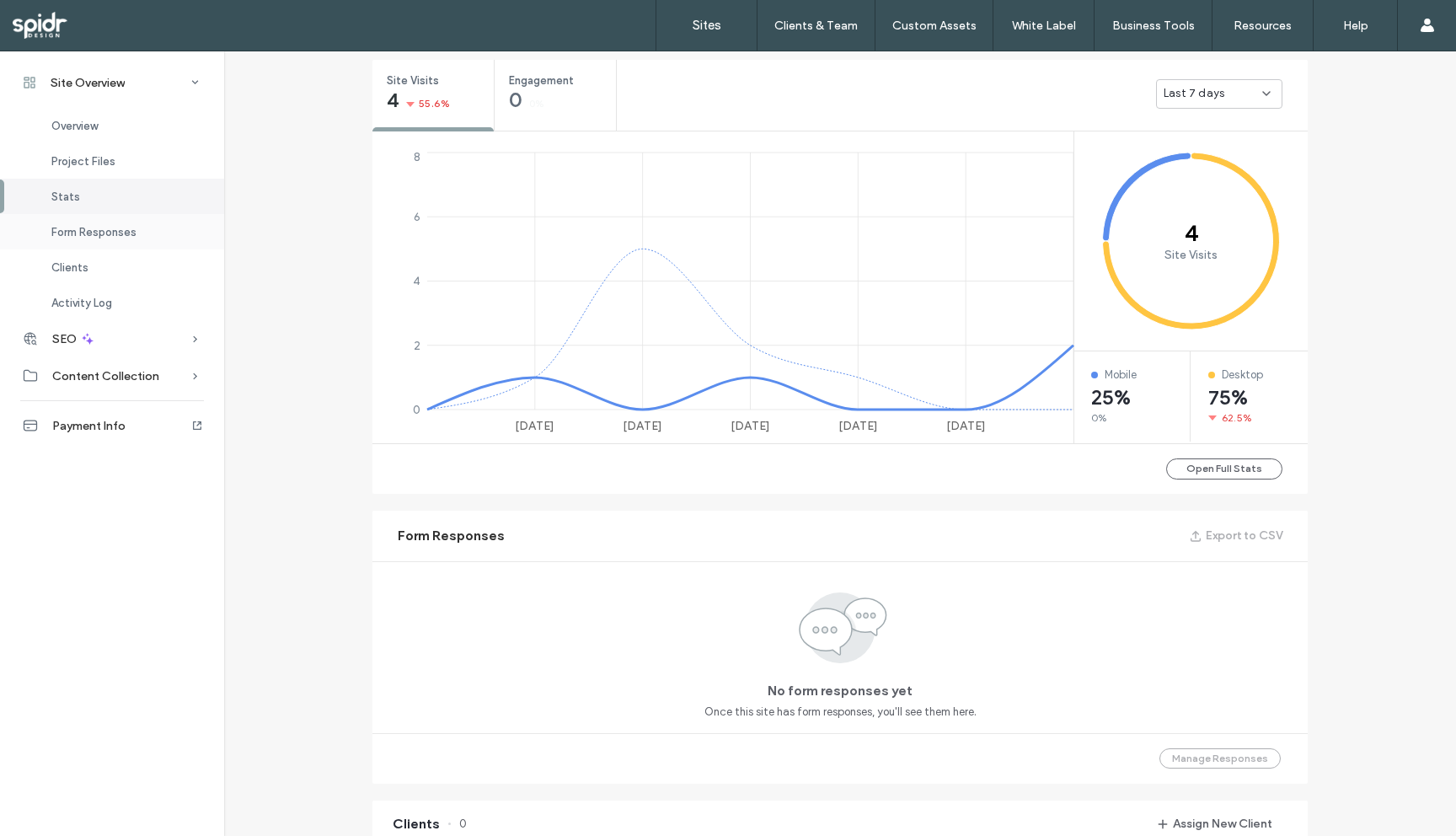
click at [102, 228] on span "Form Responses" at bounding box center [94, 232] width 85 height 12
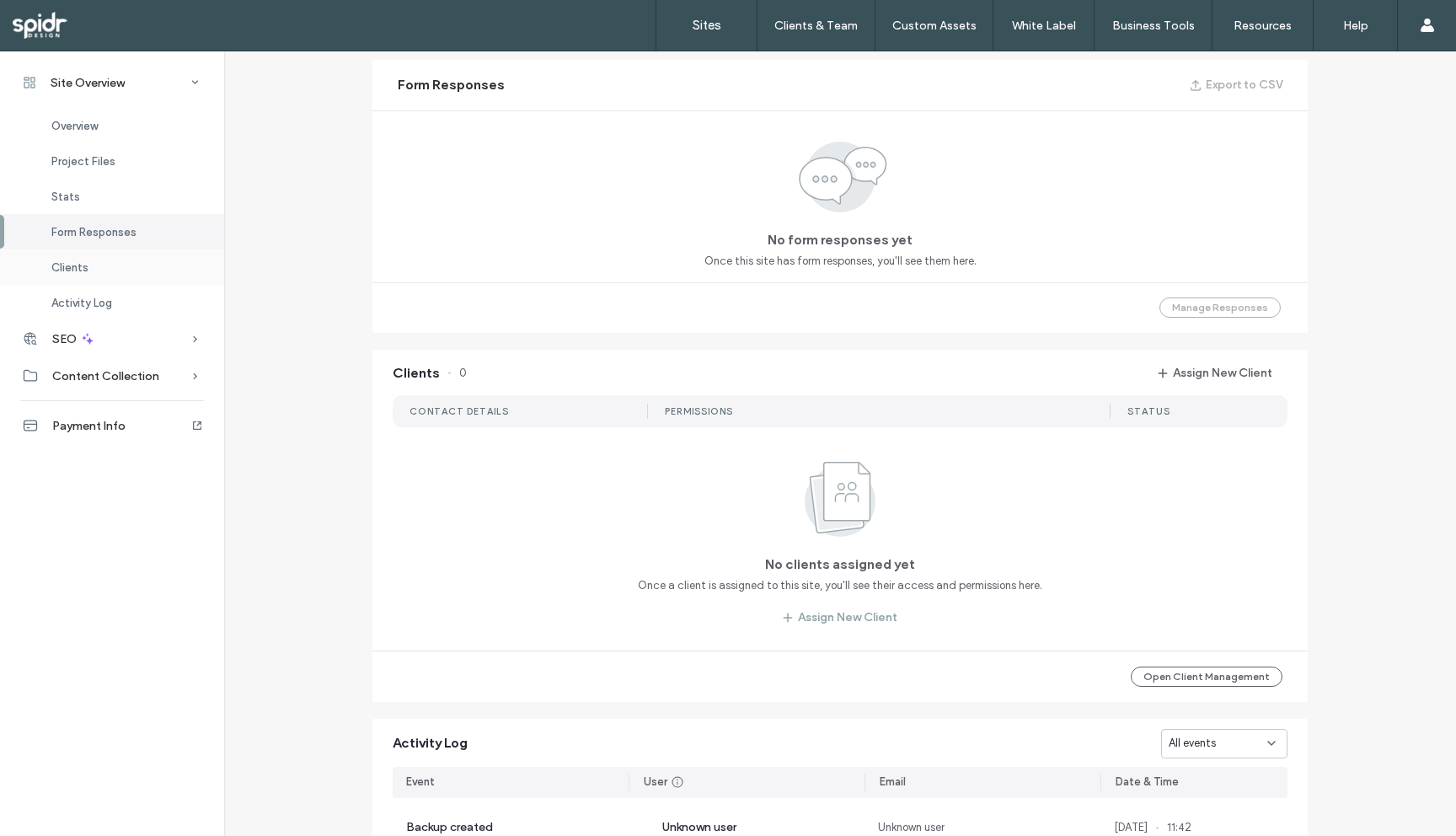
click at [112, 261] on div "Clients" at bounding box center [112, 267] width 224 height 35
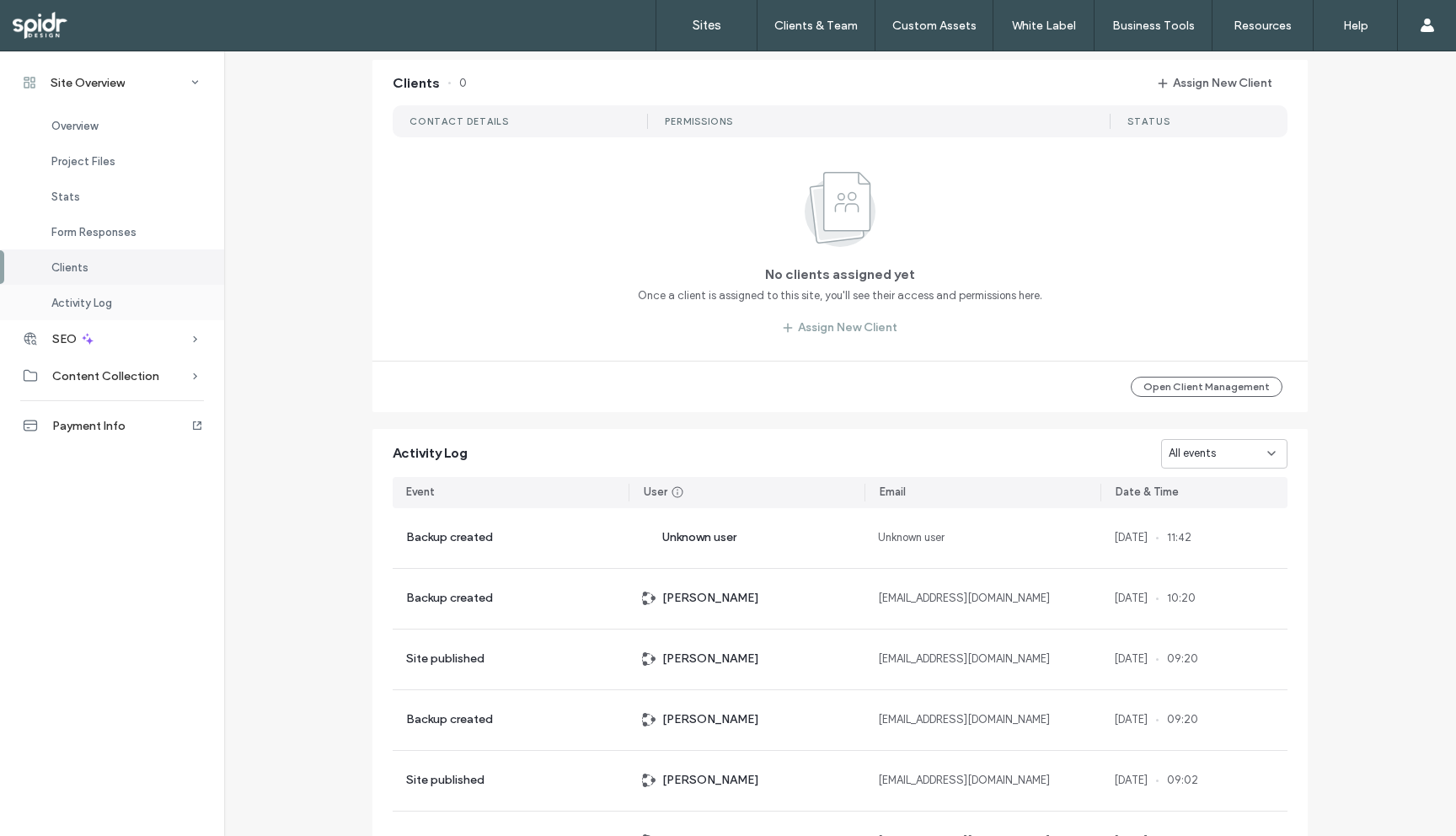
click at [133, 304] on div "Activity Log" at bounding box center [112, 302] width 224 height 35
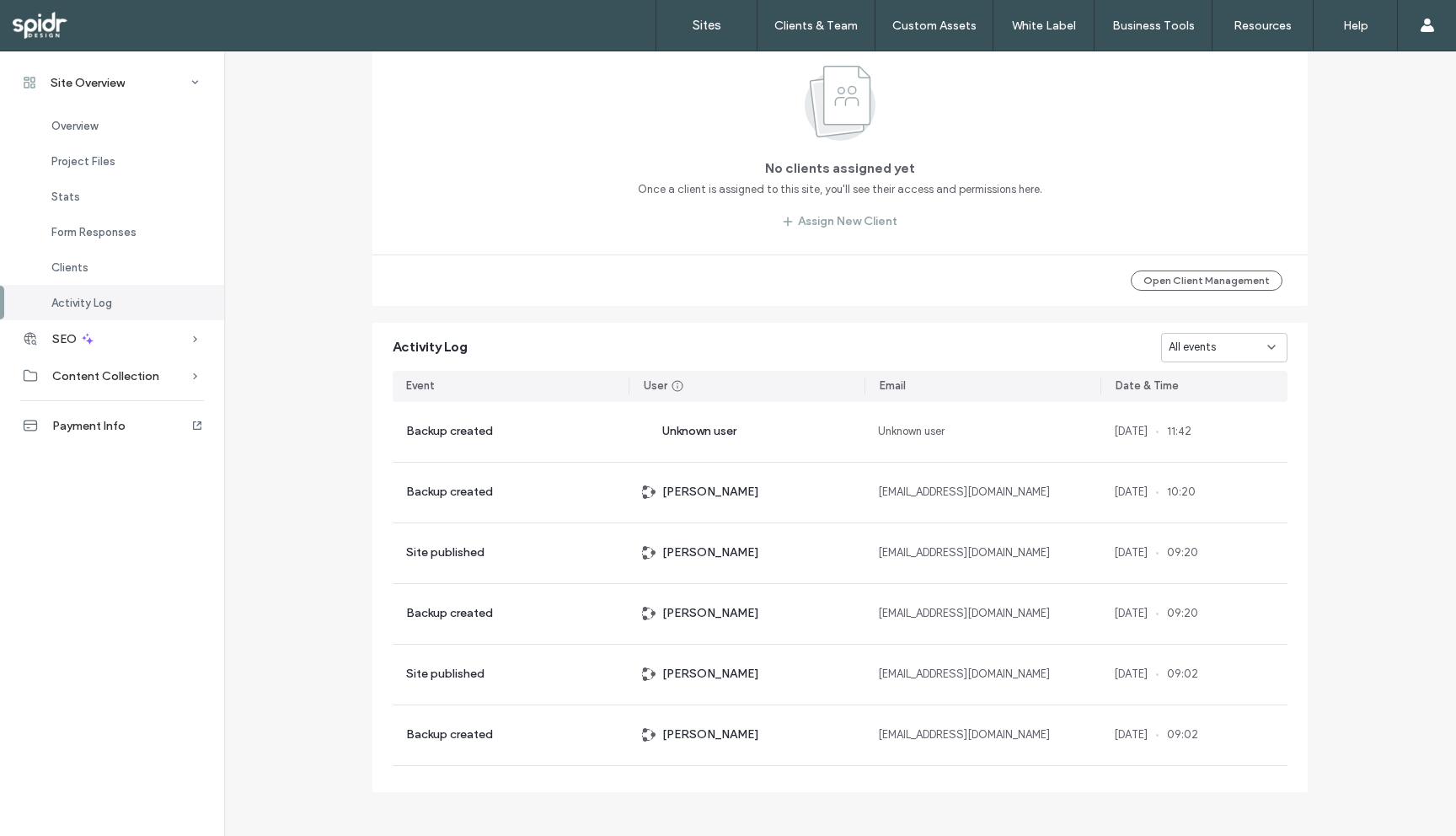
scroll to position [1491, 0]
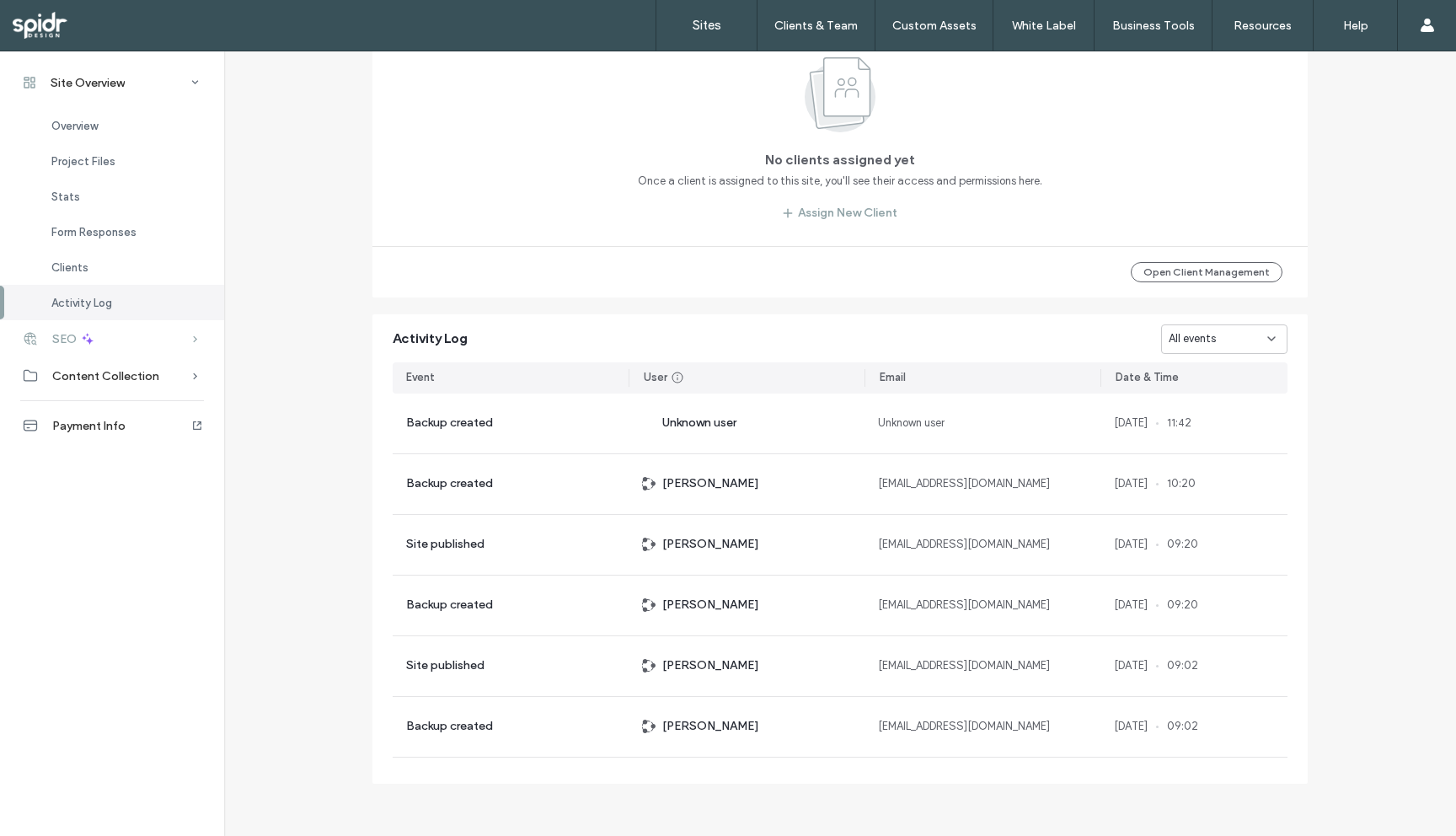
click at [150, 334] on div "SEO" at bounding box center [112, 338] width 224 height 37
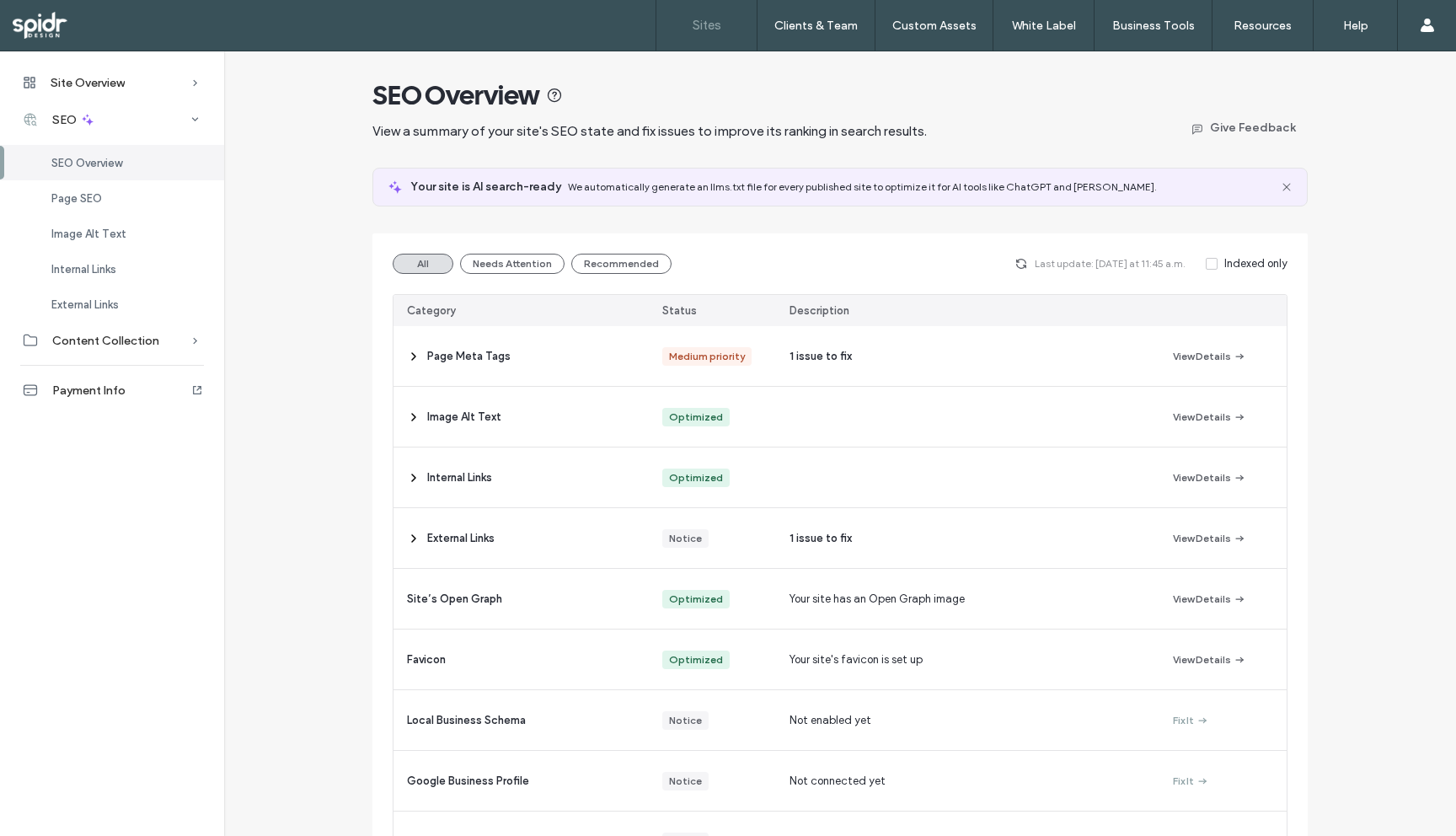
click at [698, 20] on label "Sites" at bounding box center [707, 26] width 28 height 15
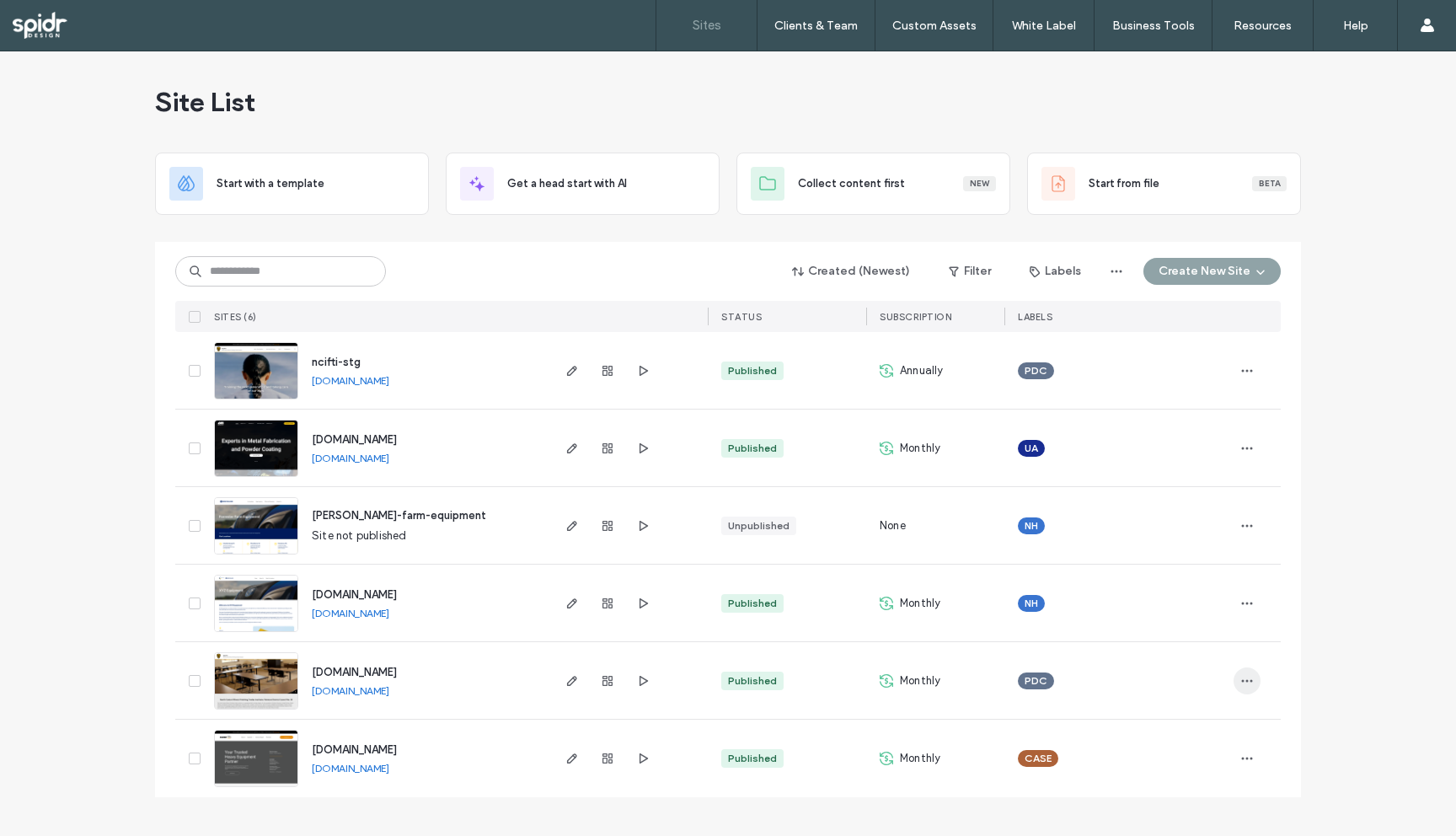
click at [1241, 681] on icon "button" at bounding box center [1247, 680] width 13 height 13
click at [1384, 665] on div "Site List Start with a template Get a head start with AI Collect content first …" at bounding box center [728, 443] width 1456 height 784
click at [568, 680] on use "button" at bounding box center [571, 680] width 10 height 10
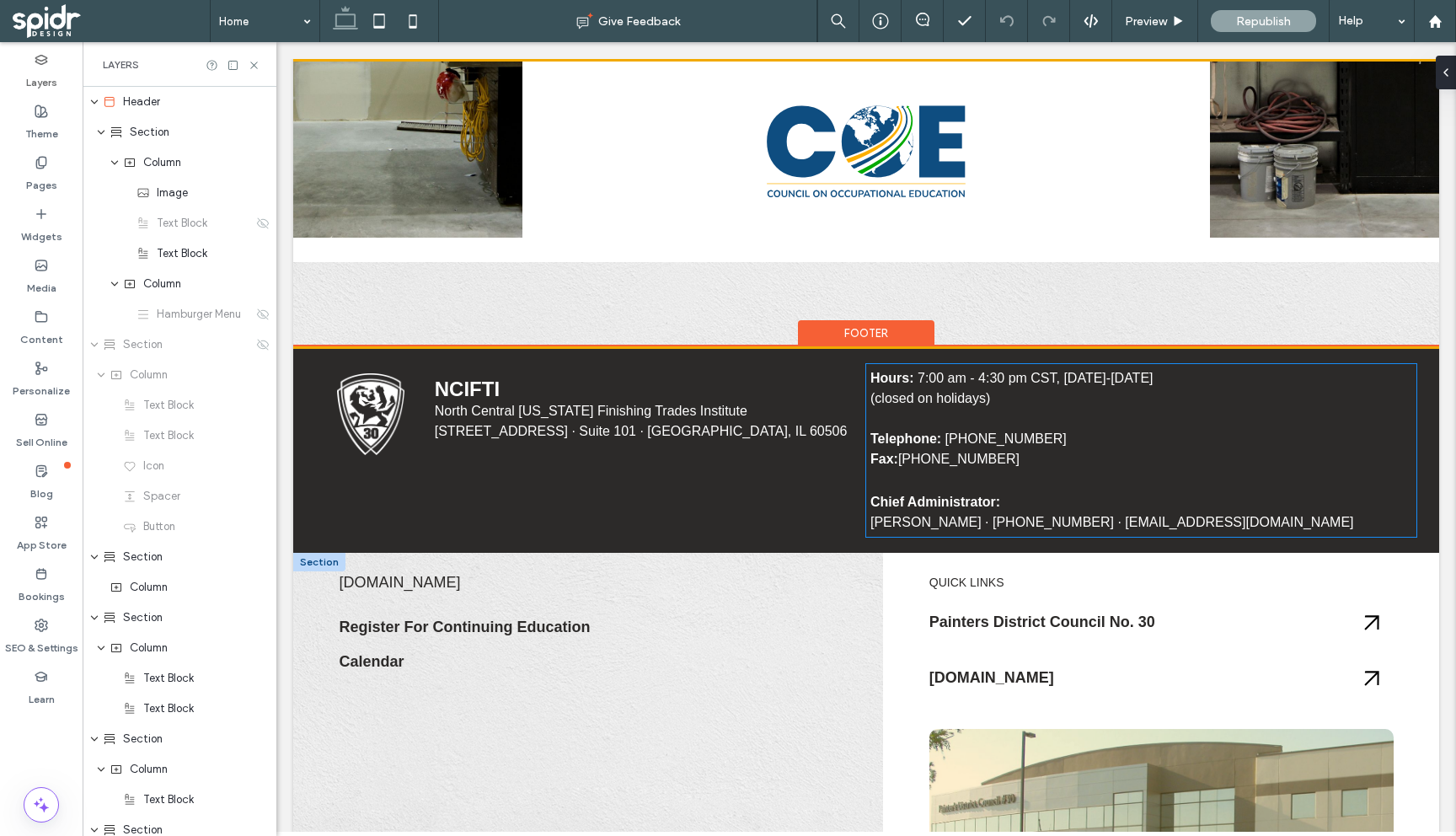
scroll to position [3256, 0]
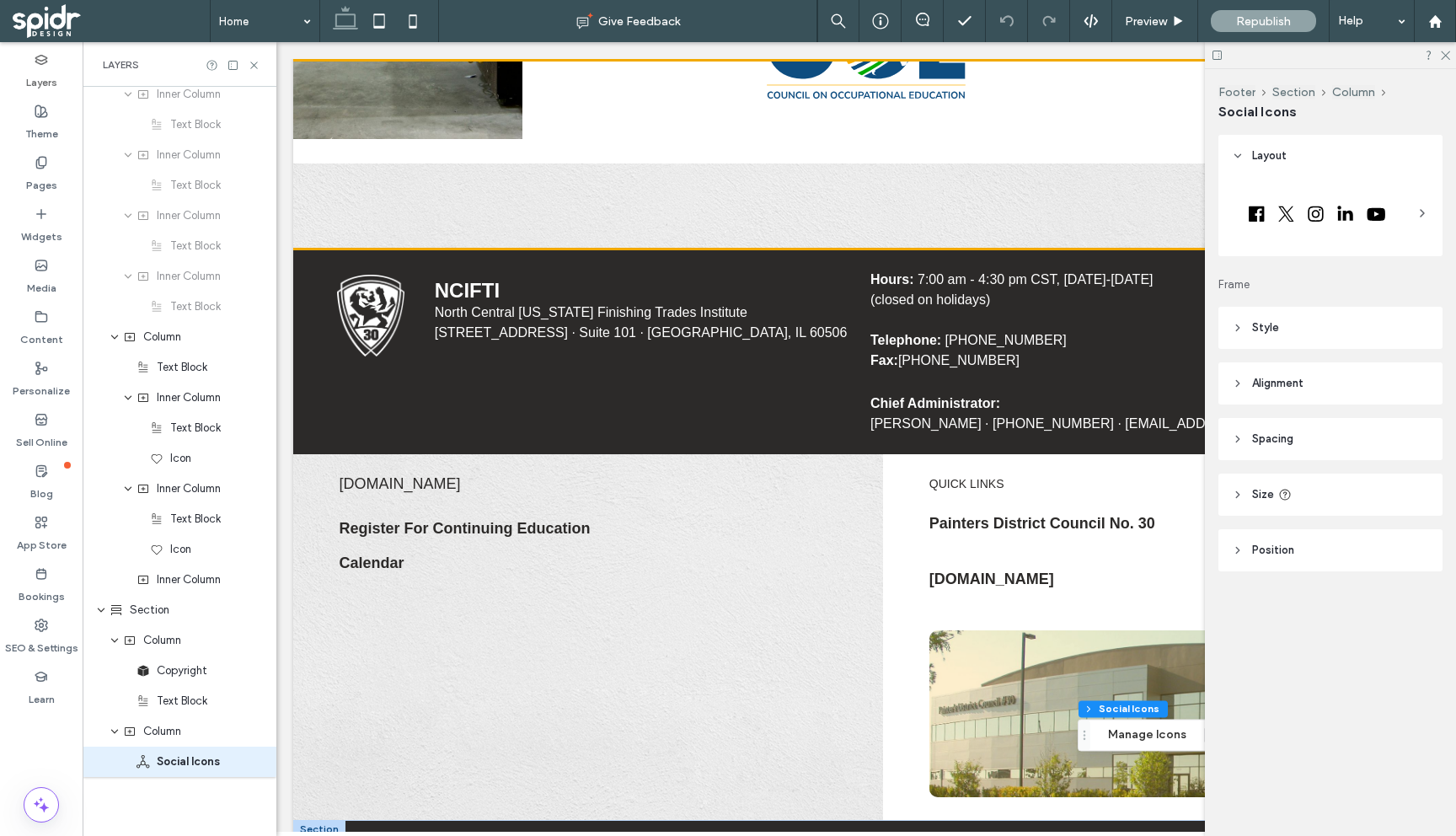
scroll to position [2896, 0]
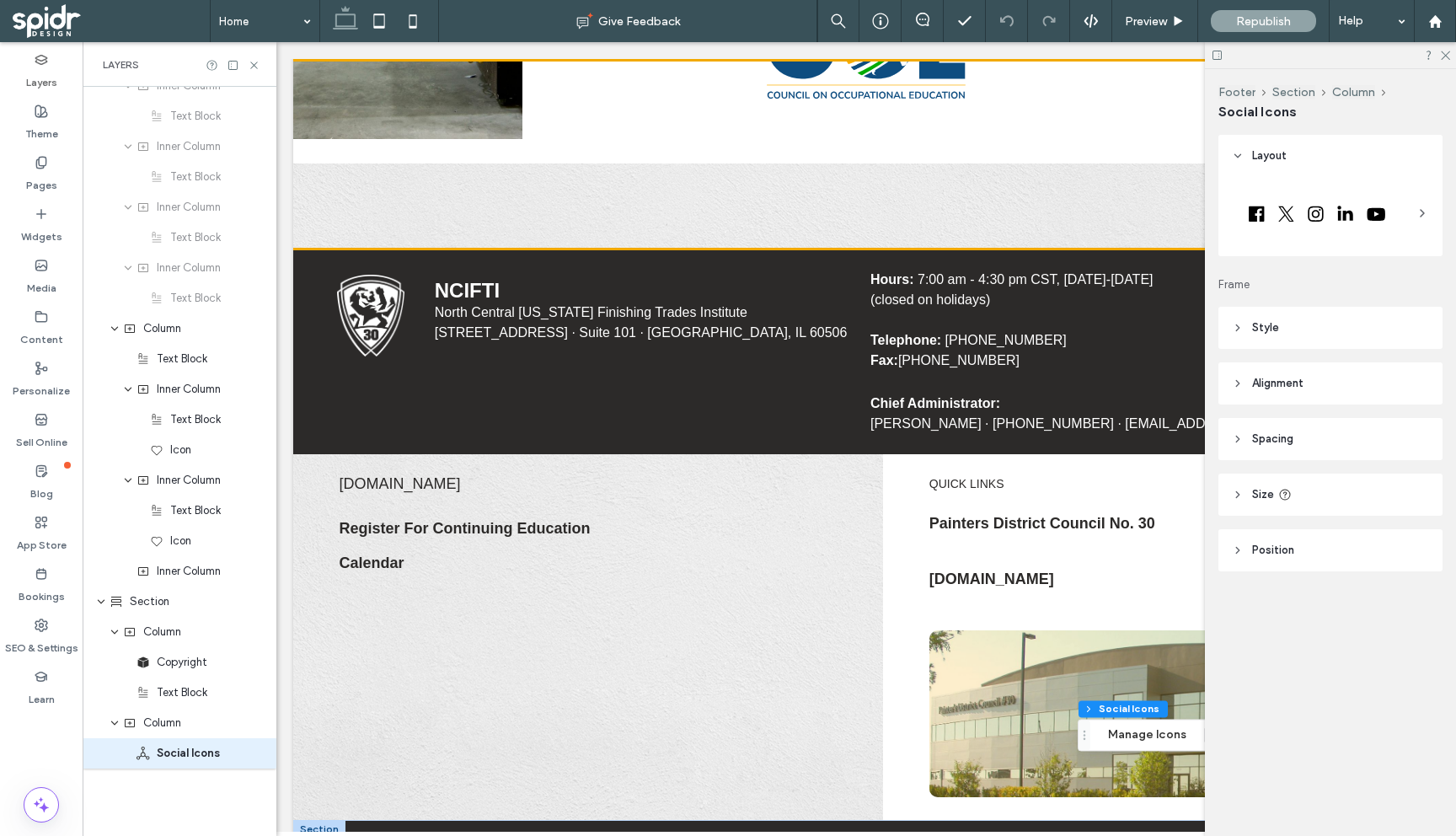
click at [1293, 218] on div at bounding box center [1316, 213] width 170 height 42
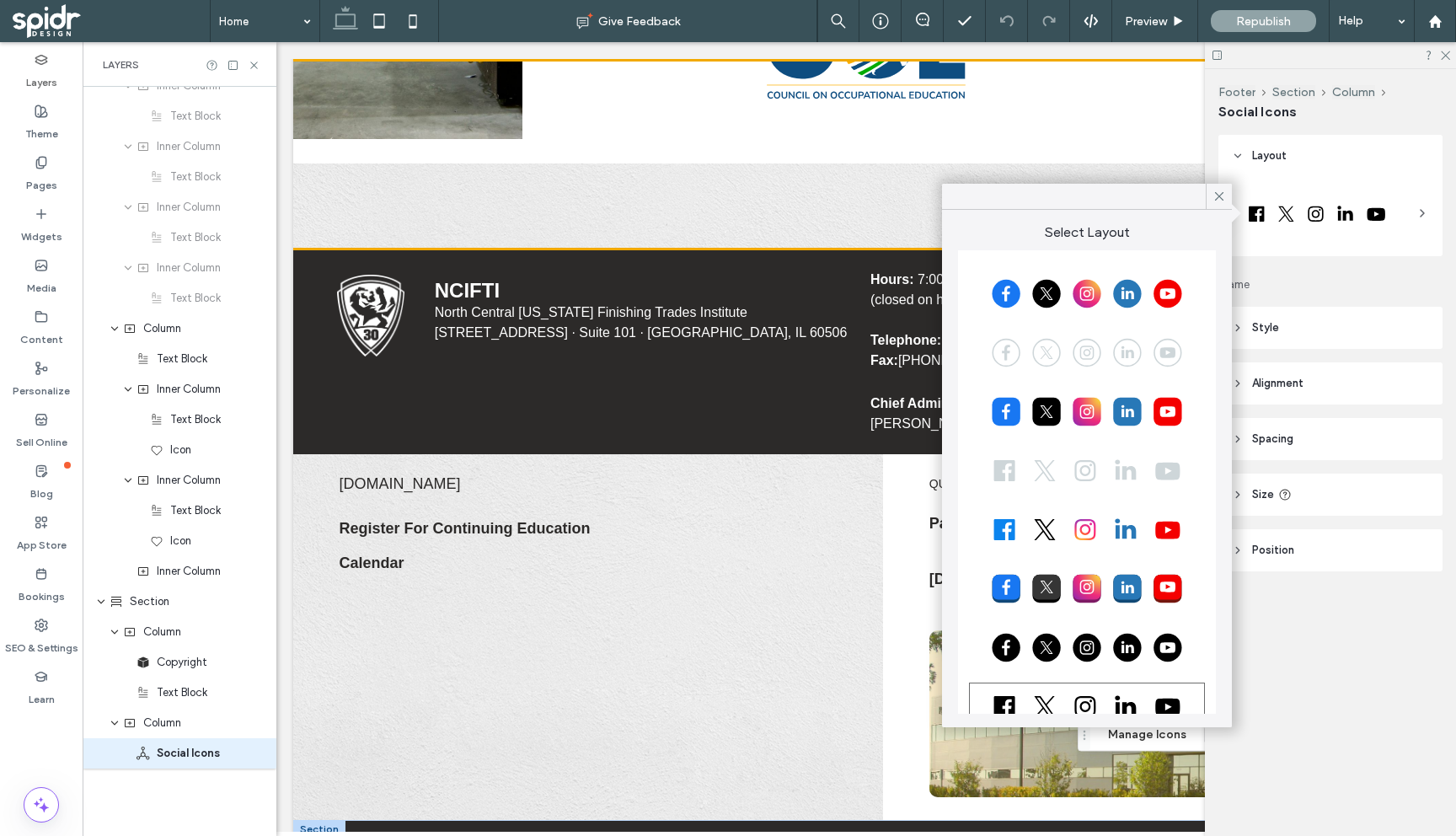
click at [1353, 123] on div "Footer Section Column Social Icons" at bounding box center [1330, 102] width 224 height 65
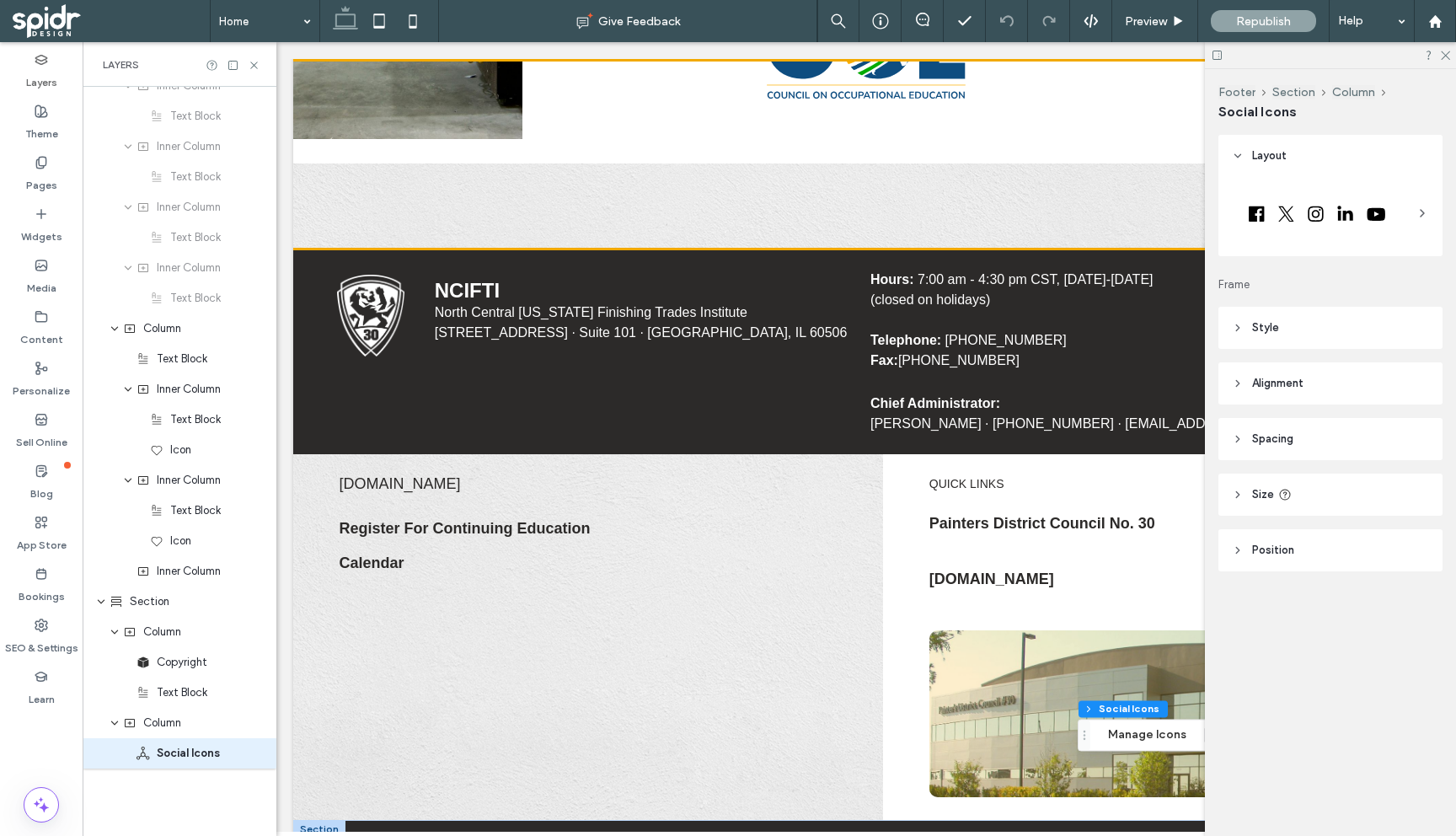
click at [1220, 53] on icon at bounding box center [1216, 54] width 12 height 12
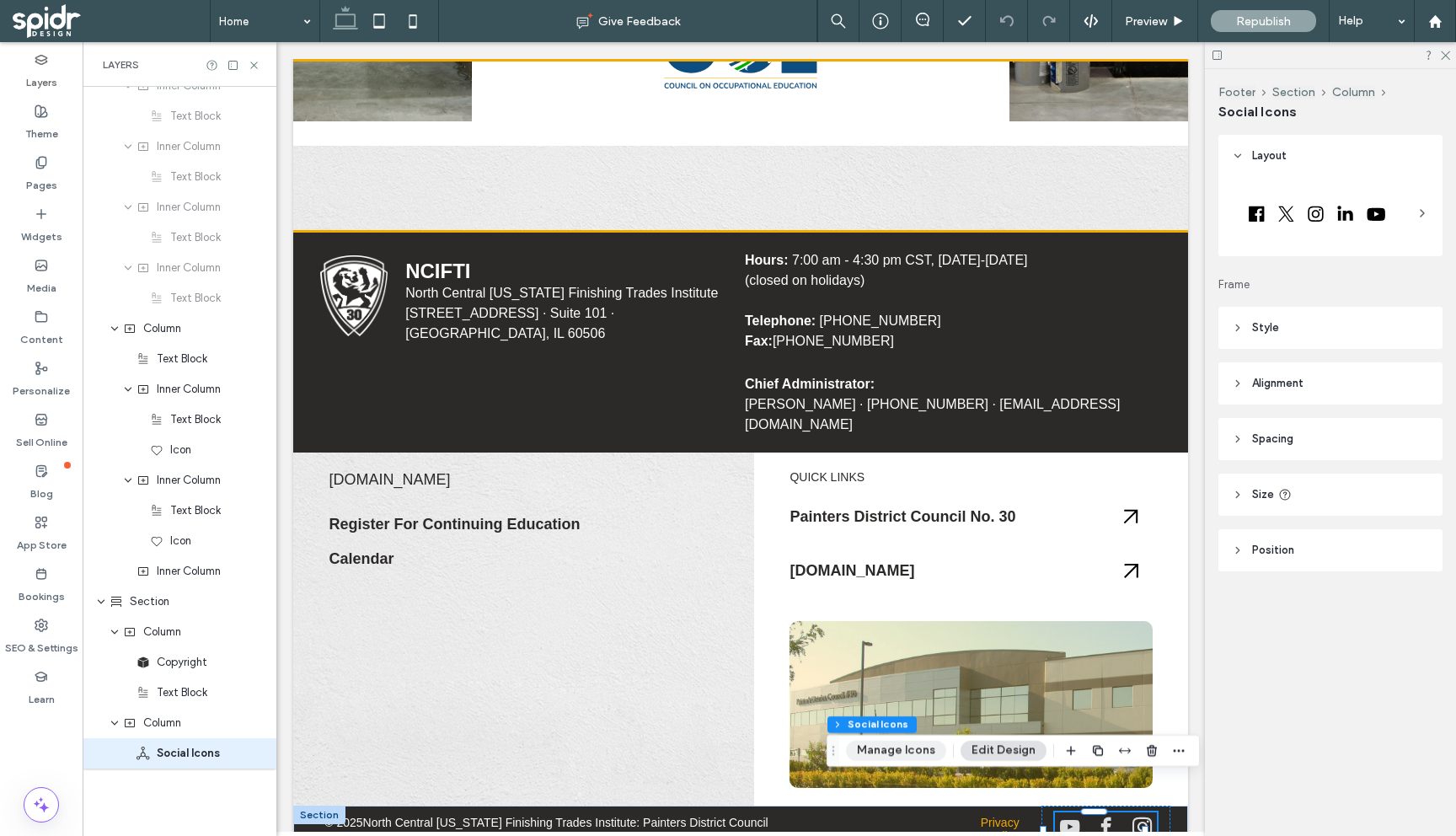
click at [899, 757] on button "Manage Icons" at bounding box center [896, 750] width 101 height 20
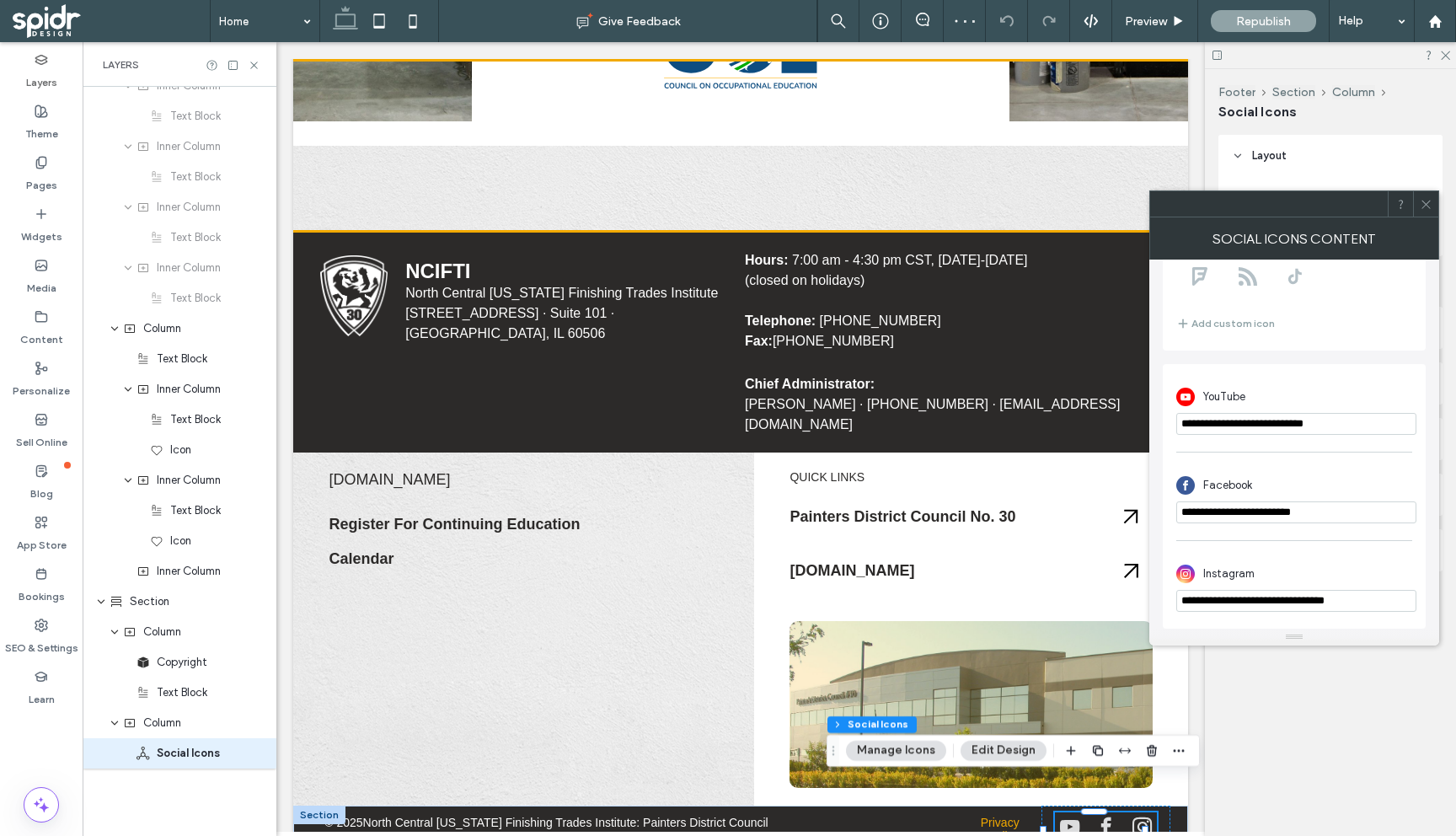
scroll to position [296, 0]
click at [1288, 508] on input "**********" at bounding box center [1296, 511] width 240 height 22
paste input "*****"
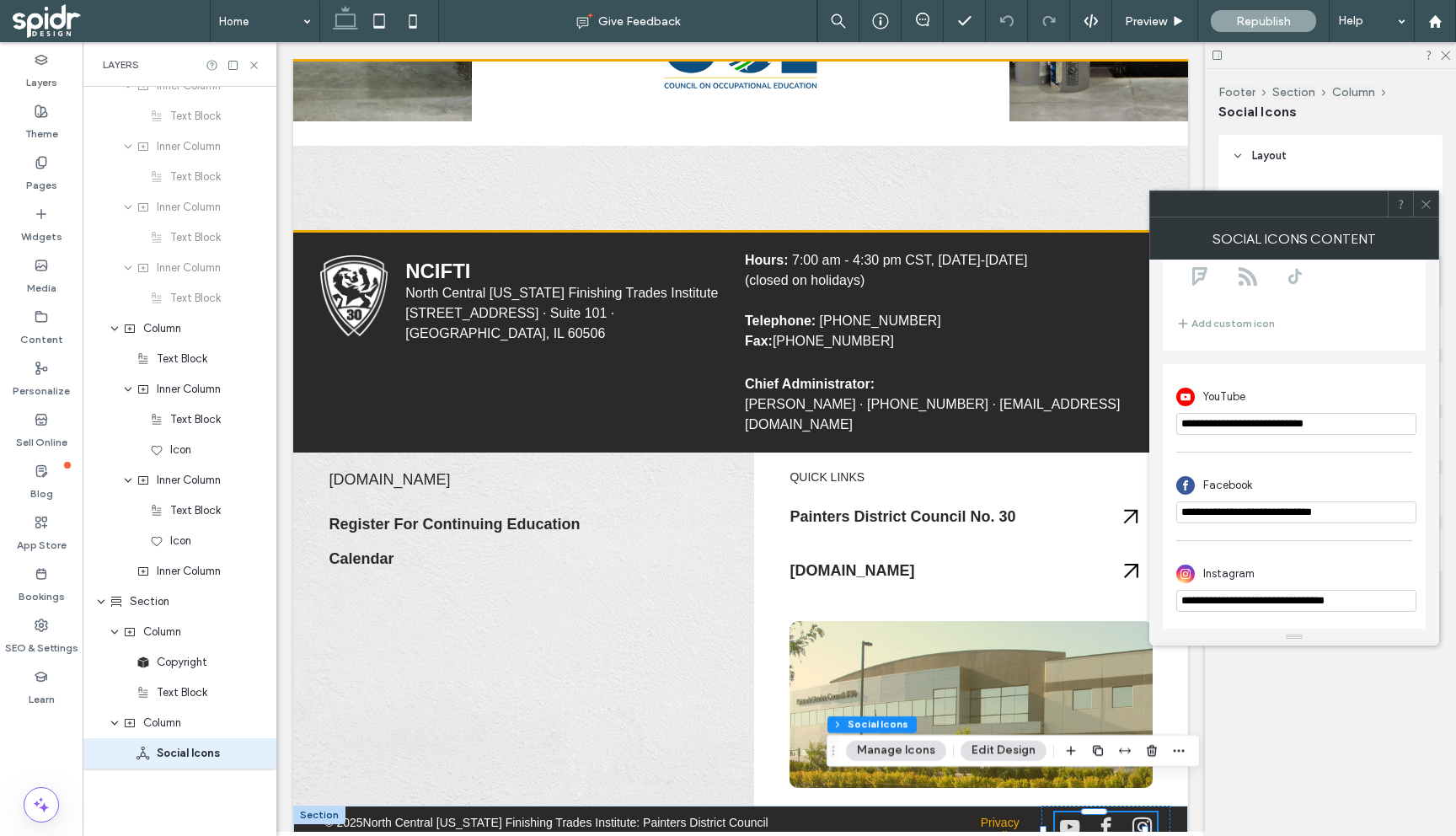
type input "**********"
click at [1362, 381] on div "YouTube" at bounding box center [1294, 397] width 236 height 32
click at [1283, 558] on div "Instagram" at bounding box center [1294, 574] width 236 height 32
click at [1428, 206] on icon at bounding box center [1426, 204] width 12 height 12
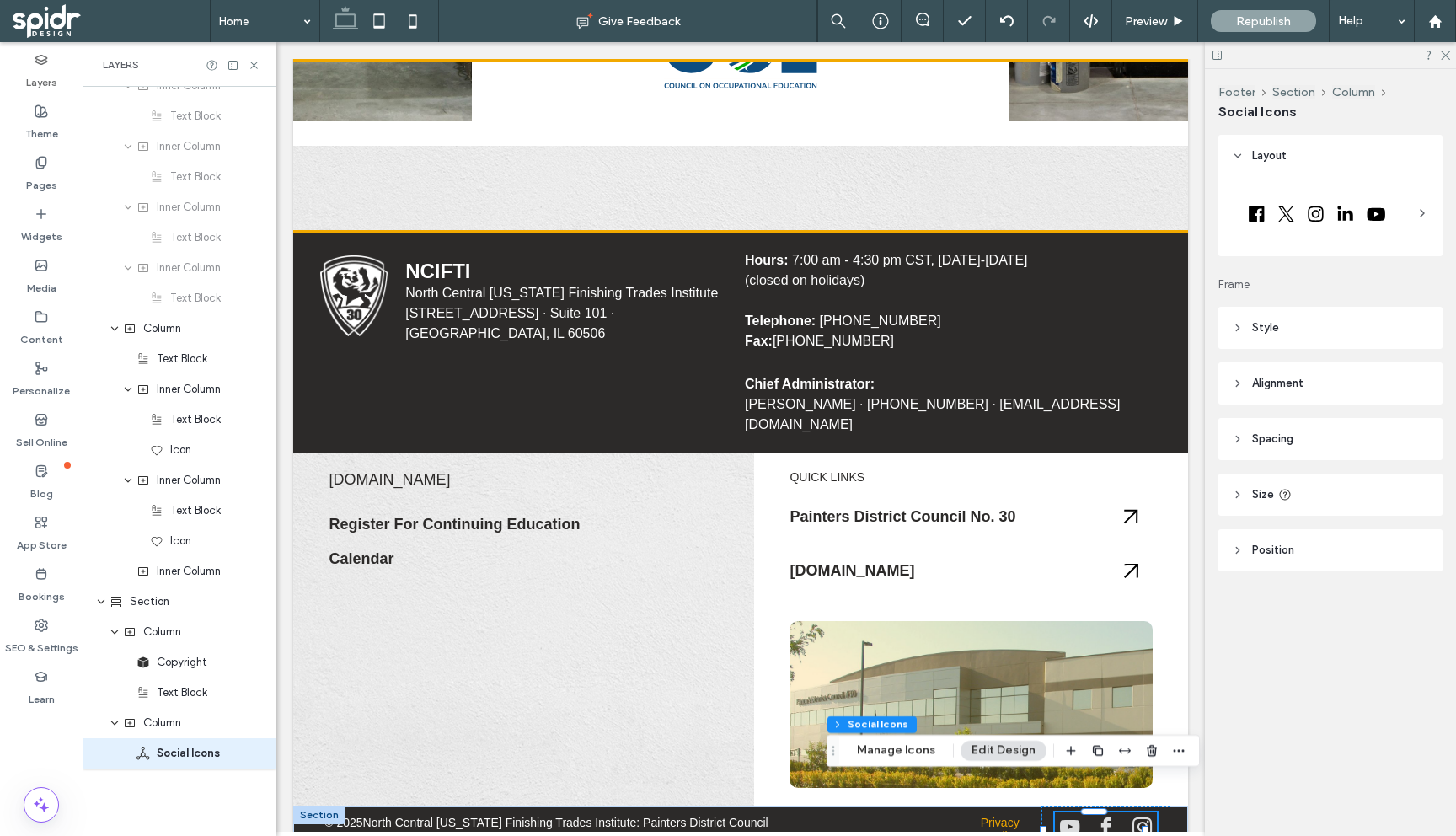
click at [1334, 710] on div "Footer Section Column Social Icons Layout Frame Style Icon color Alignment and …" at bounding box center [1330, 453] width 252 height 767
click at [1157, 27] on span "Preview" at bounding box center [1146, 21] width 42 height 14
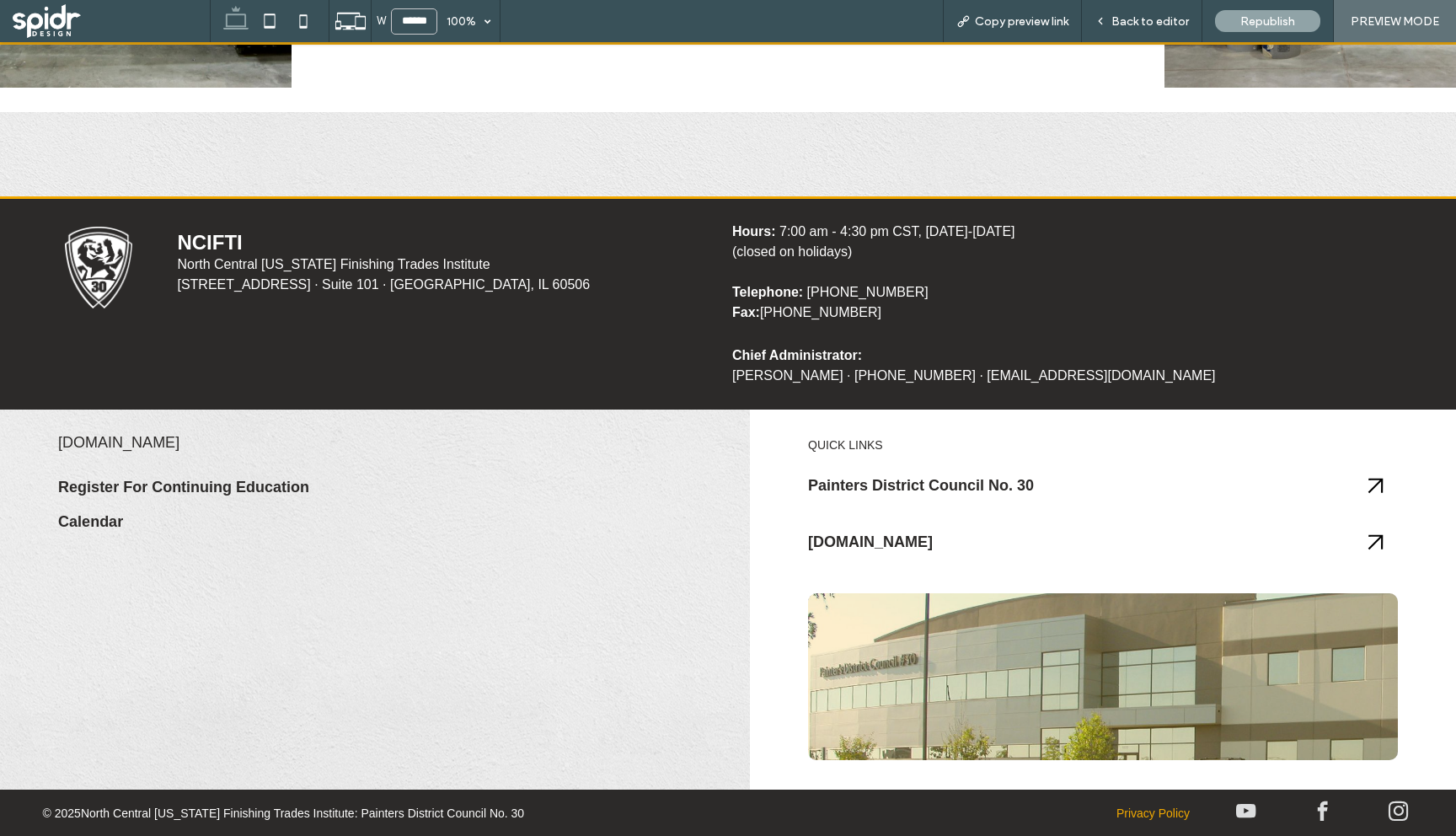
scroll to position [3380, 0]
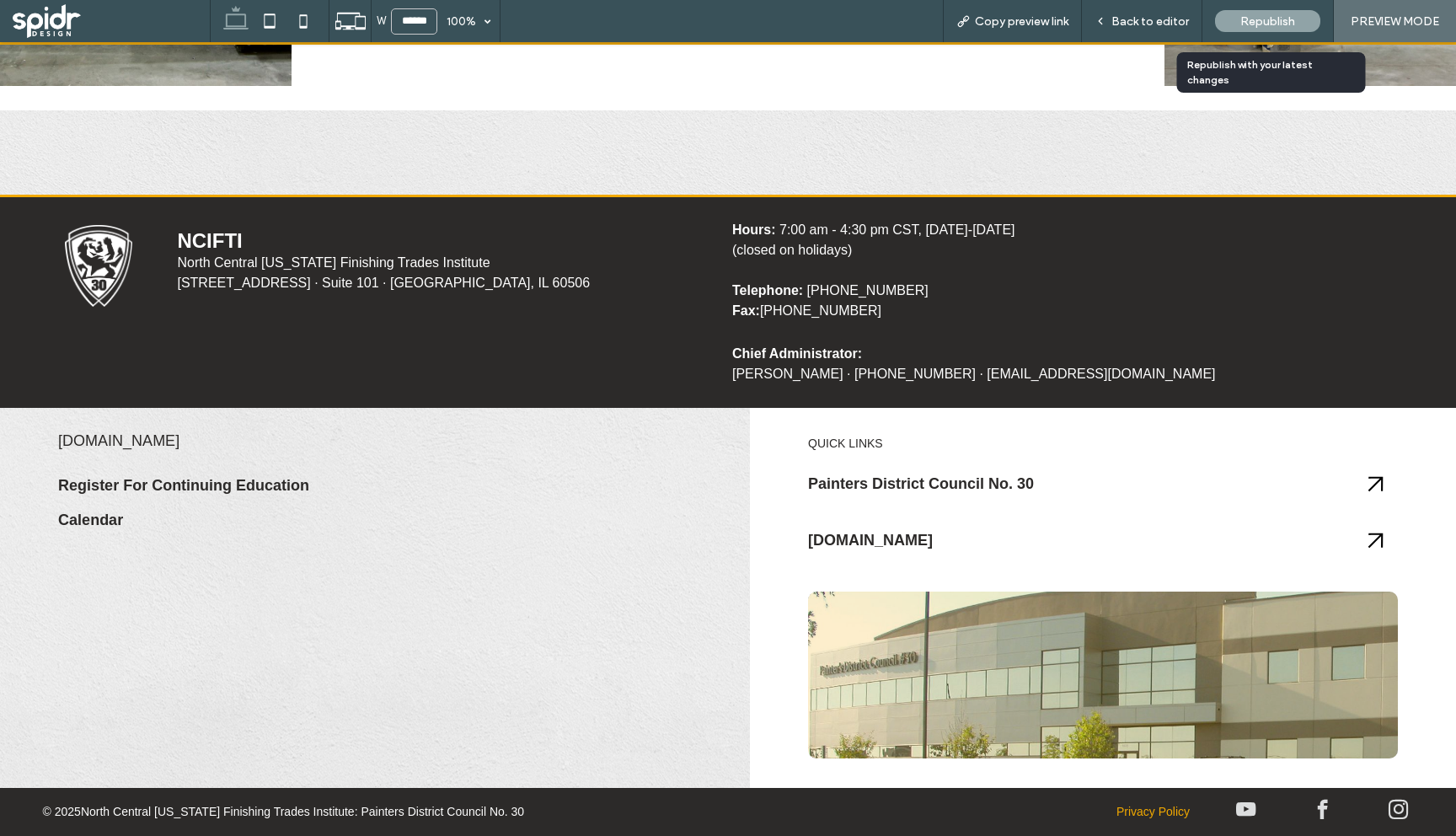
click at [1259, 17] on span "Republish" at bounding box center [1268, 21] width 55 height 14
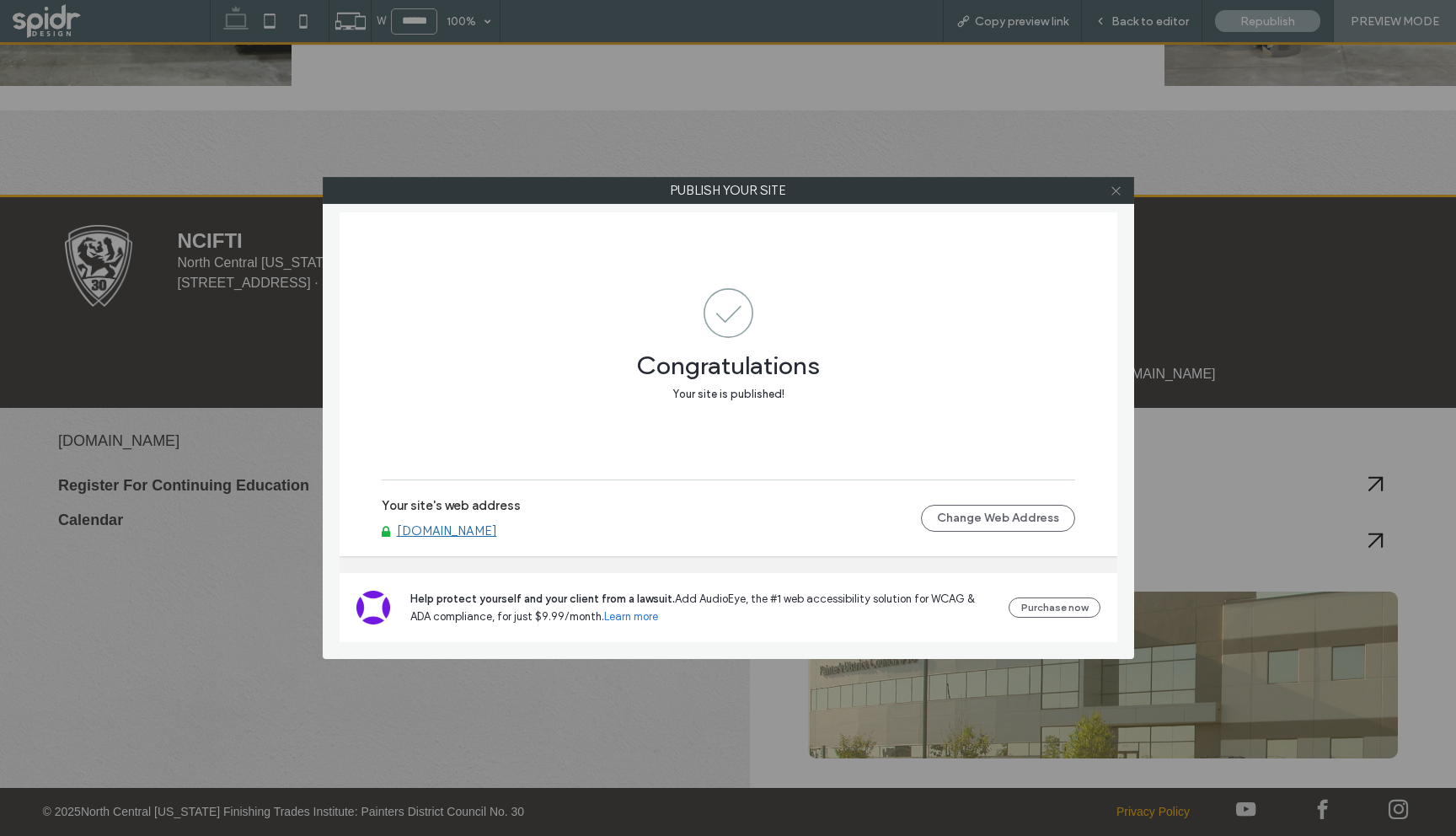
click at [1116, 184] on icon at bounding box center [1115, 190] width 12 height 12
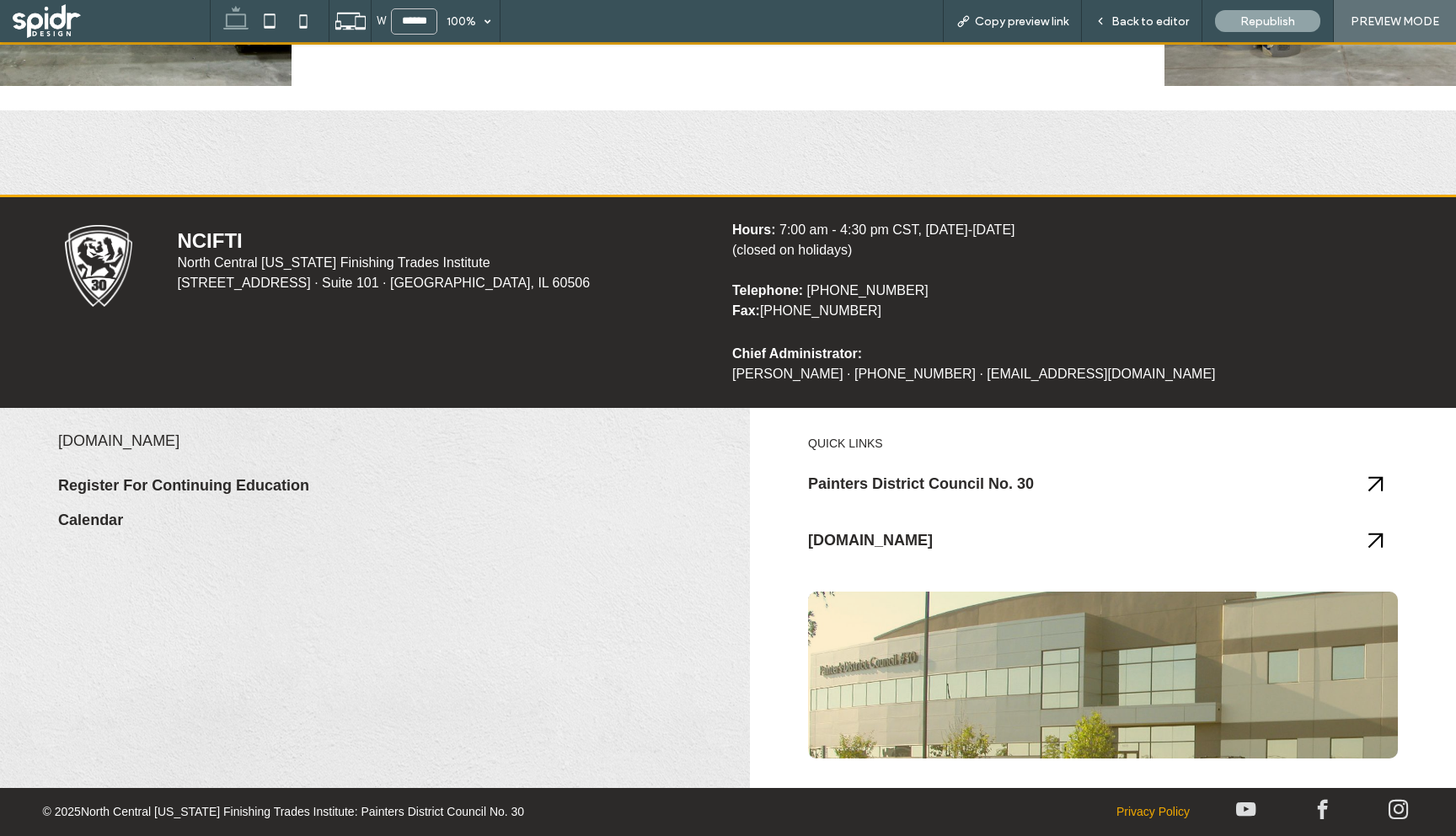
click at [48, 18] on span at bounding box center [111, 21] width 197 height 34
